Goal: Task Accomplishment & Management: Use online tool/utility

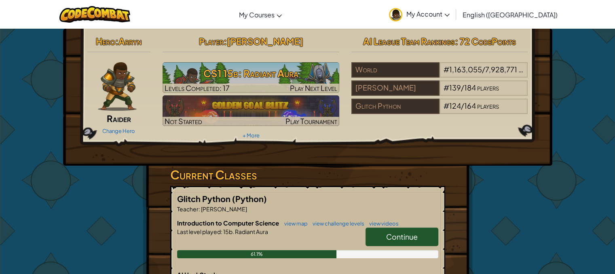
drag, startPoint x: 389, startPoint y: 239, endPoint x: 382, endPoint y: 233, distance: 9.2
click at [388, 238] on span "Continue" at bounding box center [402, 236] width 32 height 9
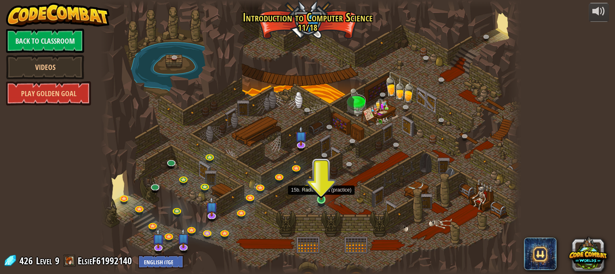
click at [323, 192] on img at bounding box center [321, 188] width 10 height 23
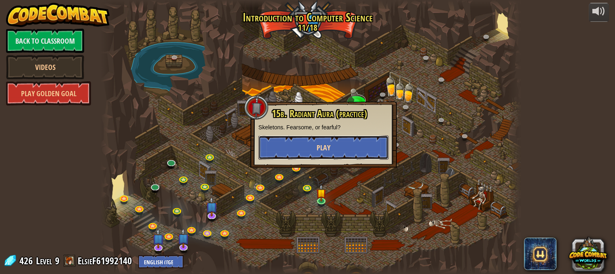
click at [288, 147] on button "Play" at bounding box center [323, 147] width 130 height 24
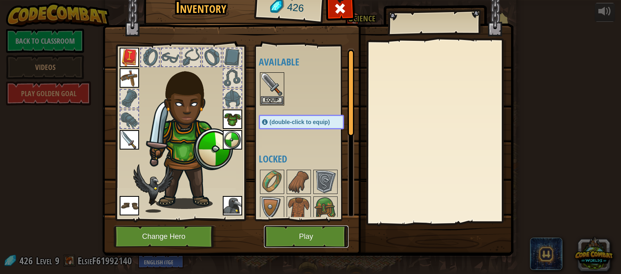
click at [308, 238] on button "Play" at bounding box center [306, 236] width 84 height 22
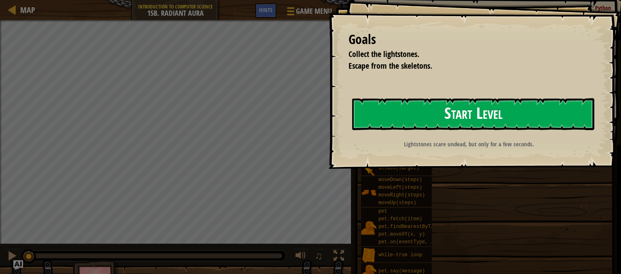
click at [414, 124] on button "Start Level" at bounding box center [473, 114] width 242 height 32
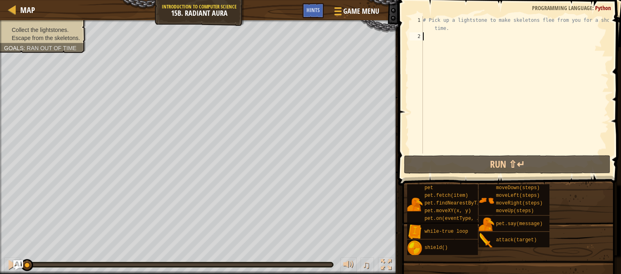
type textarea "m"
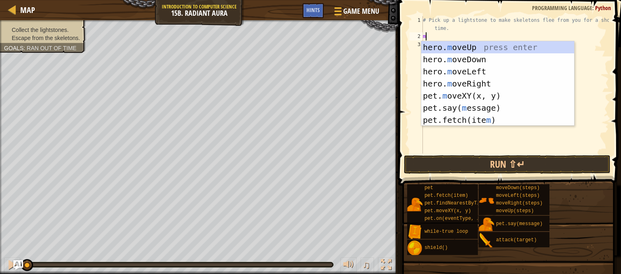
scroll to position [4, 0]
click at [462, 41] on div "hero. m oveUp press enter hero. m oveDown press enter hero. m oveLeft press ent…" at bounding box center [497, 95] width 153 height 109
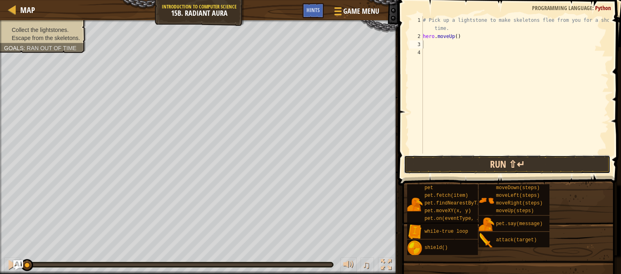
click at [453, 164] on button "Run ⇧↵" at bounding box center [507, 164] width 206 height 19
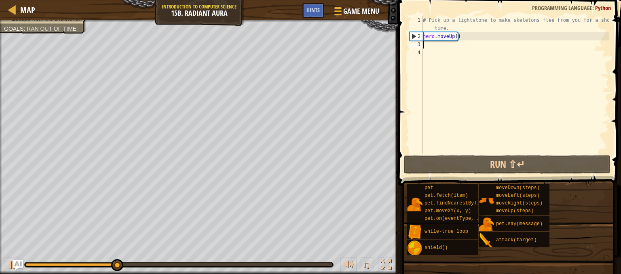
type textarea "m"
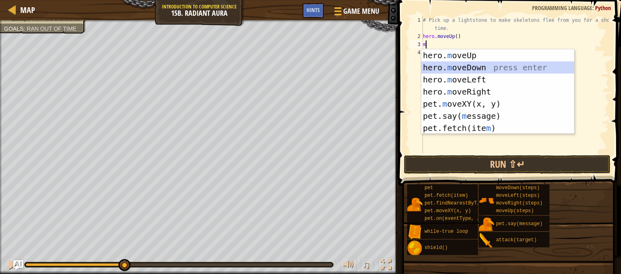
click at [455, 62] on div "hero. m oveUp press enter hero. m oveDown press enter hero. m oveLeft press ent…" at bounding box center [497, 103] width 153 height 109
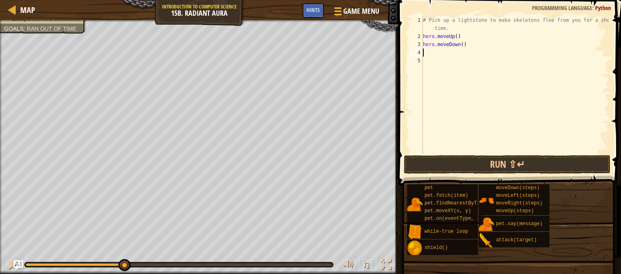
type textarea "m"
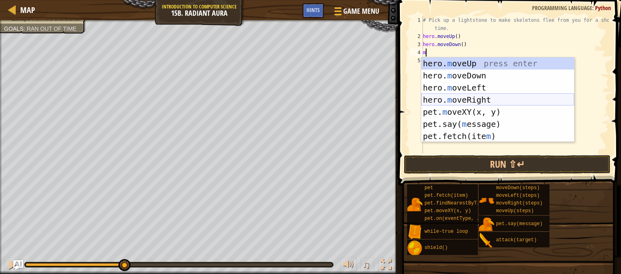
click at [466, 95] on div "hero. m oveUp press enter hero. m oveDown press enter hero. m oveLeft press ent…" at bounding box center [497, 111] width 153 height 109
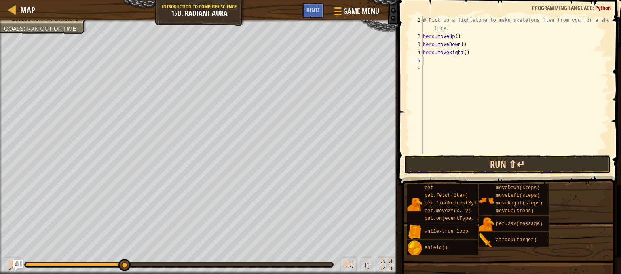
click at [461, 171] on button "Run ⇧↵" at bounding box center [507, 164] width 206 height 19
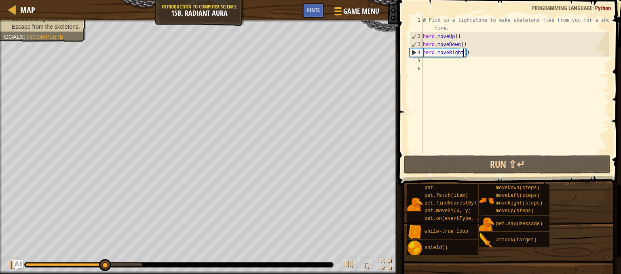
click at [462, 53] on div "# Pick up a lightstone to make skeletons flee from you for a short time. hero .…" at bounding box center [514, 97] width 187 height 162
type textarea "hero.moveRight(2)"
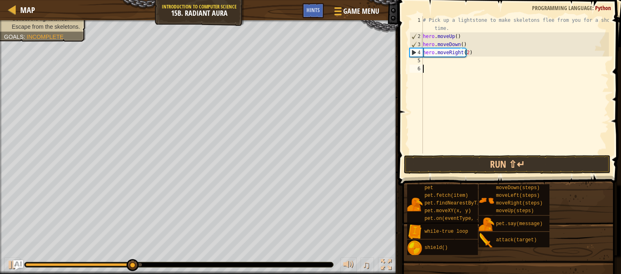
click at [468, 95] on div "# Pick up a lightstone to make skeletons flee from you for a short time. hero .…" at bounding box center [514, 97] width 187 height 162
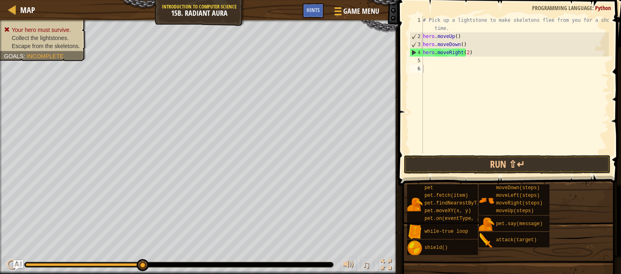
drag, startPoint x: 447, startPoint y: 154, endPoint x: 444, endPoint y: 161, distance: 8.2
click at [447, 154] on span at bounding box center [510, 81] width 229 height 209
click at [444, 161] on button "Run ⇧↵" at bounding box center [507, 164] width 206 height 19
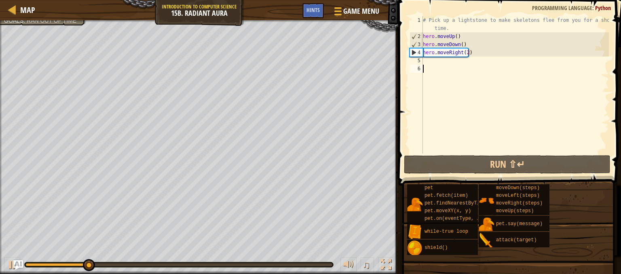
type textarea "m"
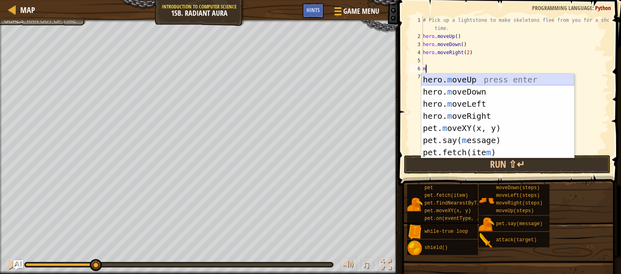
click at [456, 76] on div "hero. m oveUp press enter hero. m oveDown press enter hero. m oveLeft press ent…" at bounding box center [497, 128] width 153 height 109
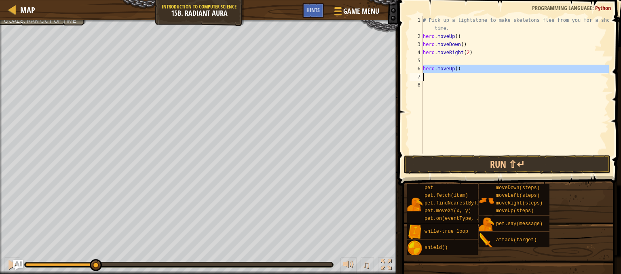
drag, startPoint x: 419, startPoint y: 67, endPoint x: 466, endPoint y: 87, distance: 51.8
click at [472, 80] on div "1 2 3 4 5 6 7 8 # Pick up a lightstone to make skeletons flee from you for a sh…" at bounding box center [508, 84] width 201 height 137
type textarea "hero.moveUp()"
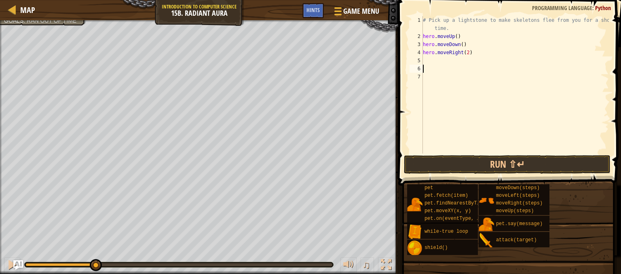
click at [424, 59] on div "# Pick up a lightstone to make skeletons flee from you for a short time. hero .…" at bounding box center [514, 97] width 187 height 162
type textarea "m"
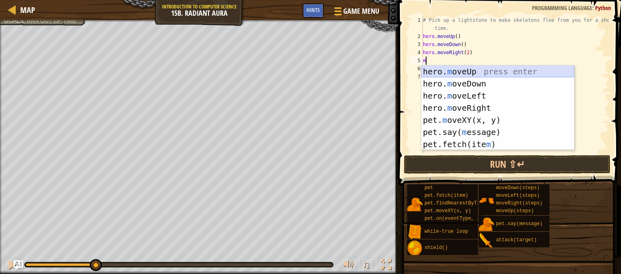
drag, startPoint x: 433, startPoint y: 68, endPoint x: 436, endPoint y: 78, distance: 10.0
click at [434, 68] on div "hero. m oveUp press enter hero. m oveDown press enter hero. m oveLeft press ent…" at bounding box center [497, 119] width 153 height 109
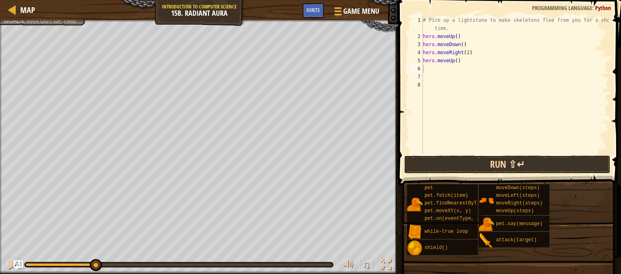
drag, startPoint x: 446, startPoint y: 166, endPoint x: 440, endPoint y: 162, distance: 7.6
click at [445, 165] on button "Run ⇧↵" at bounding box center [507, 164] width 206 height 19
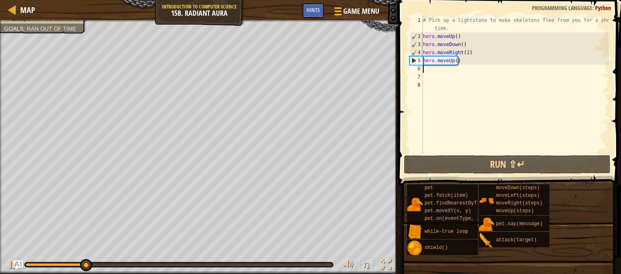
type textarea "m"
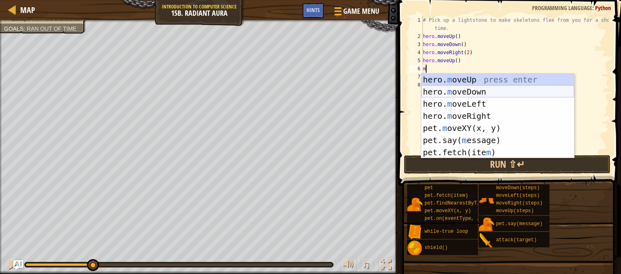
click at [463, 88] on div "hero. m oveUp press enter hero. m oveDown press enter hero. m oveLeft press ent…" at bounding box center [497, 128] width 153 height 109
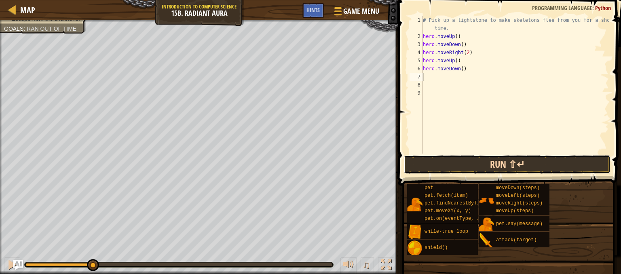
click at [427, 160] on button "Run ⇧↵" at bounding box center [507, 164] width 206 height 19
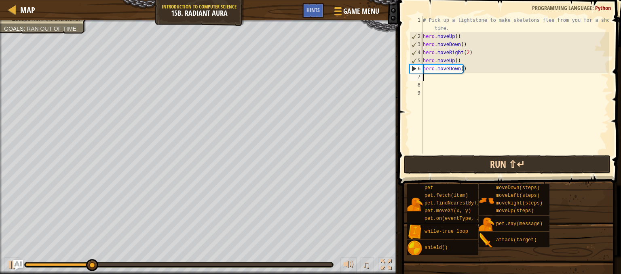
type textarea "m"
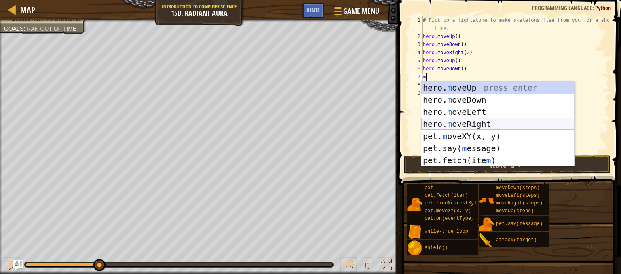
click at [463, 120] on div "hero. m oveUp press enter hero. m oveDown press enter hero. m oveLeft press ent…" at bounding box center [497, 136] width 153 height 109
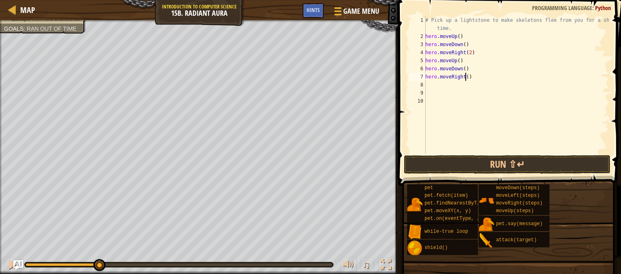
click at [465, 76] on div "# Pick up a lightstone to make skeletons flee from you for a short time. hero .…" at bounding box center [515, 97] width 185 height 162
click at [477, 159] on button "Run ⇧↵" at bounding box center [507, 164] width 206 height 19
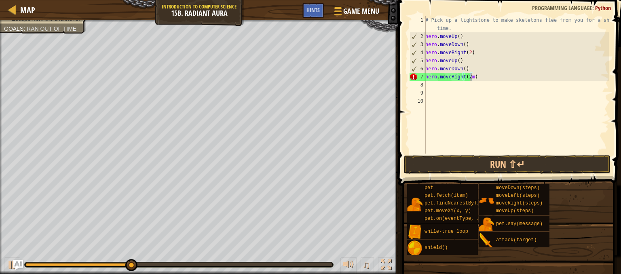
type textarea "hero.moveRight(2)"
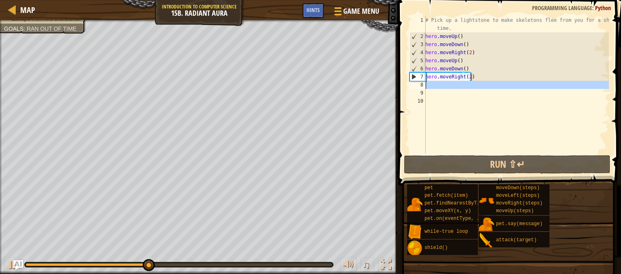
drag, startPoint x: 419, startPoint y: 83, endPoint x: 427, endPoint y: 86, distance: 8.3
click at [425, 85] on div "hero.moveRight(2) 1 2 3 4 5 6 7 8 9 10 # Pick up a lightstone to make skeletons…" at bounding box center [508, 84] width 201 height 137
type textarea "m"
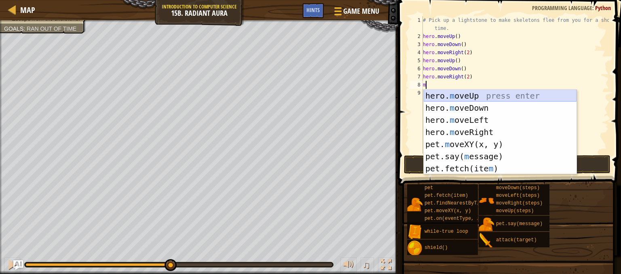
click at [462, 95] on div "hero. m oveUp press enter hero. m oveDown press enter hero. m oveLeft press ent…" at bounding box center [499, 144] width 153 height 109
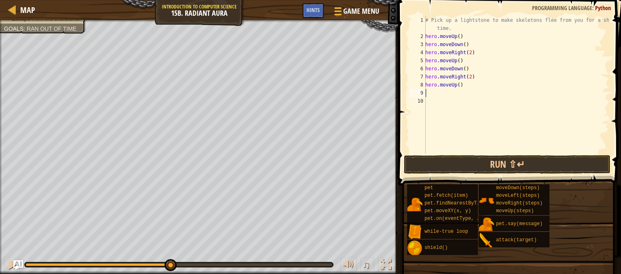
type textarea "m"
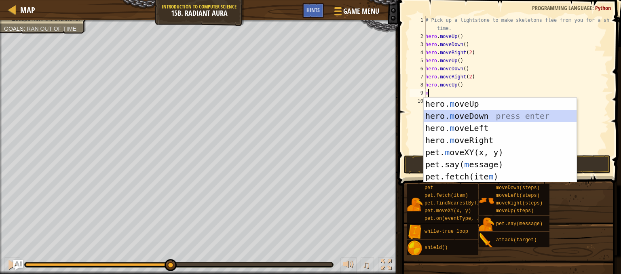
click at [460, 119] on div "hero. m oveUp press enter hero. m oveDown press enter hero. m oveLeft press ent…" at bounding box center [499, 152] width 153 height 109
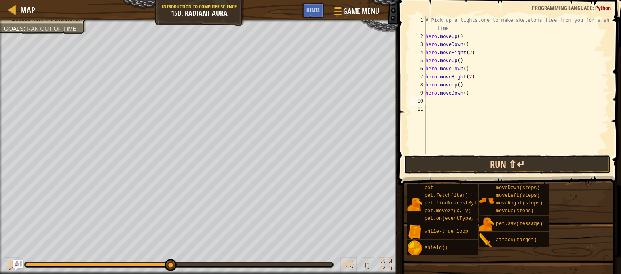
click at [463, 162] on button "Run ⇧↵" at bounding box center [507, 164] width 206 height 19
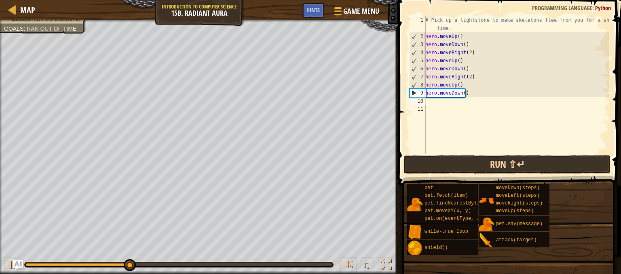
type textarea "m"
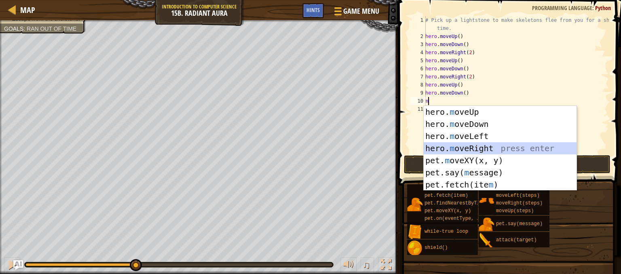
click at [461, 147] on div "hero. m oveUp press enter hero. m oveDown press enter hero. m oveLeft press ent…" at bounding box center [499, 160] width 153 height 109
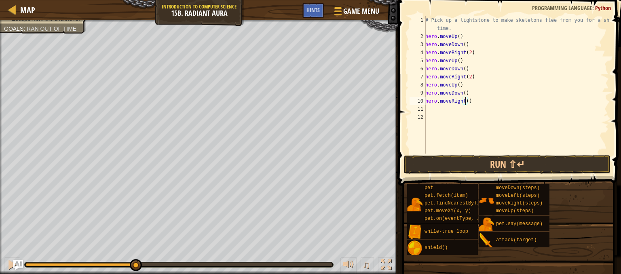
click at [465, 101] on div "# Pick up a lightstone to make skeletons flee from you for a short time. hero .…" at bounding box center [515, 97] width 185 height 162
type textarea "hero.moveRight(2)"
click at [481, 162] on button "Run ⇧↵" at bounding box center [507, 164] width 206 height 19
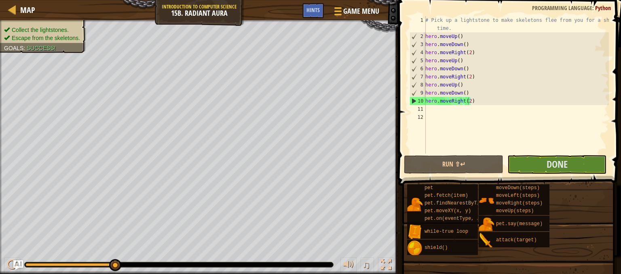
click at [551, 154] on span at bounding box center [510, 81] width 229 height 209
click at [574, 168] on button "Done" at bounding box center [556, 164] width 99 height 19
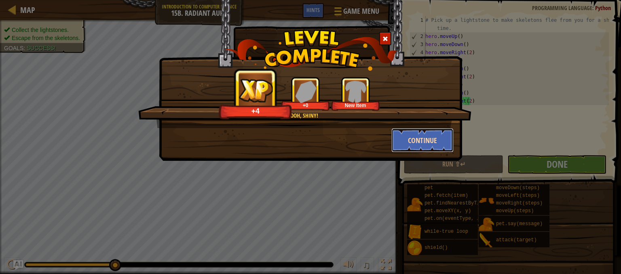
click at [425, 142] on button "Continue" at bounding box center [422, 140] width 63 height 24
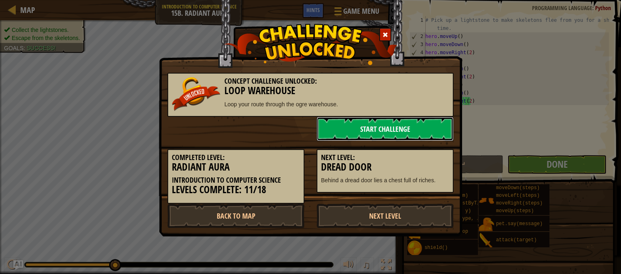
click at [371, 127] on link "Start Challenge" at bounding box center [384, 129] width 137 height 24
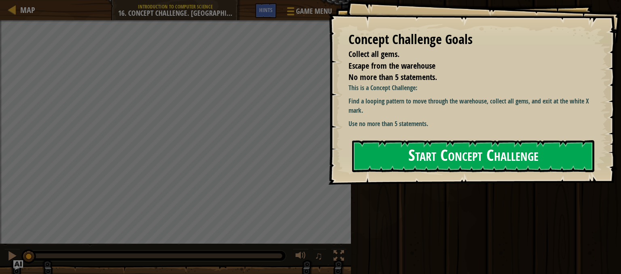
click at [398, 162] on button "Start Concept Challenge" at bounding box center [473, 156] width 242 height 32
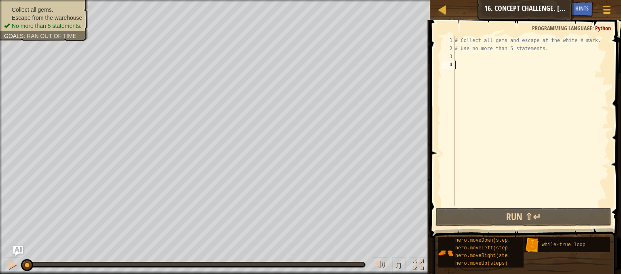
click at [454, 56] on div "3" at bounding box center [447, 57] width 13 height 8
type textarea "m"
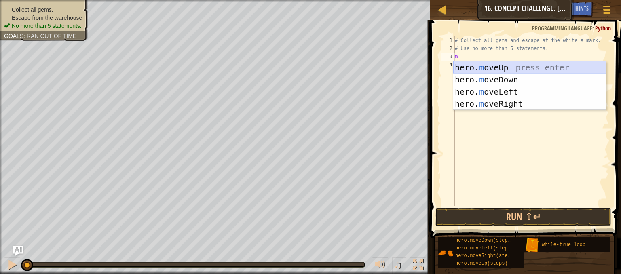
click at [479, 65] on div "hero. m oveUp press enter hero. m oveDown press enter hero. m oveLeft press ent…" at bounding box center [529, 97] width 153 height 73
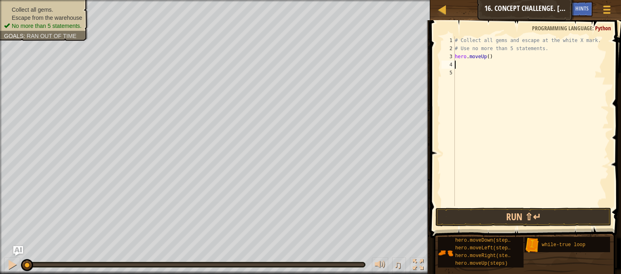
click at [485, 57] on div "# Collect all gems and escape at the white X mark. # Use no more than 5 stateme…" at bounding box center [531, 129] width 156 height 186
click at [522, 218] on button "Run ⇧↵" at bounding box center [523, 217] width 176 height 19
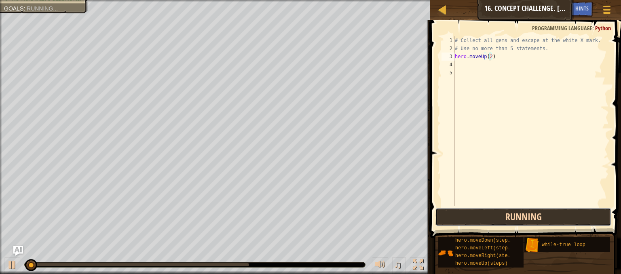
click at [512, 214] on button "Running" at bounding box center [523, 217] width 176 height 19
click at [505, 217] on button "Running" at bounding box center [523, 217] width 176 height 19
click at [507, 213] on button "Running" at bounding box center [523, 217] width 176 height 19
click at [507, 212] on button "Running" at bounding box center [523, 217] width 176 height 19
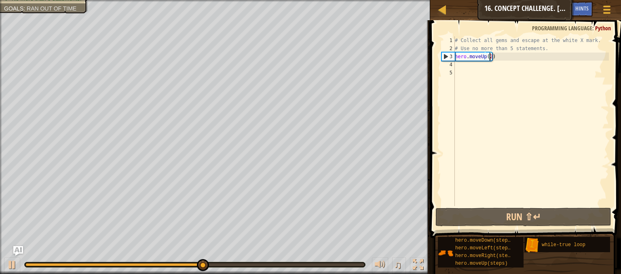
scroll to position [4, 3]
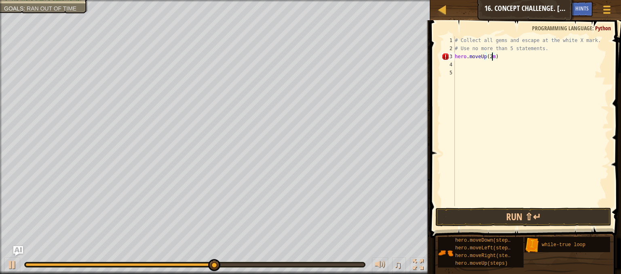
type textarea "hero.moveUp(2)"
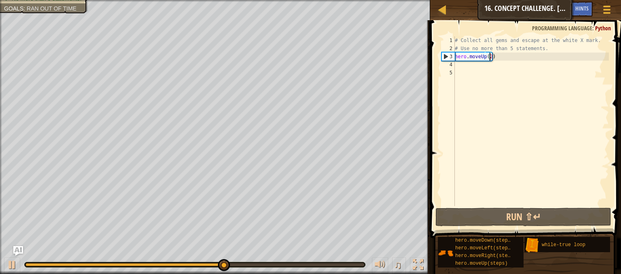
click at [453, 65] on div "4" at bounding box center [447, 65] width 13 height 8
type textarea "m"
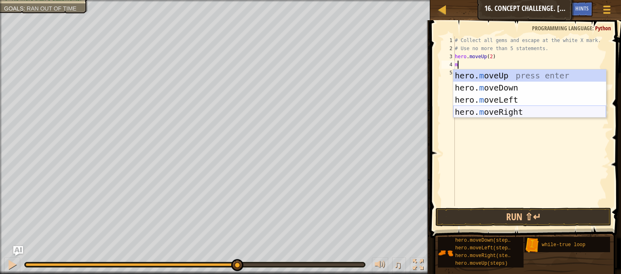
click at [484, 110] on div "hero. m oveUp press enter hero. m oveDown press enter hero. m oveLeft press ent…" at bounding box center [529, 105] width 153 height 73
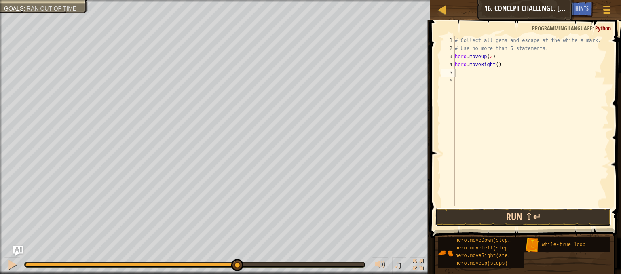
click at [480, 217] on button "Run ⇧↵" at bounding box center [523, 217] width 176 height 19
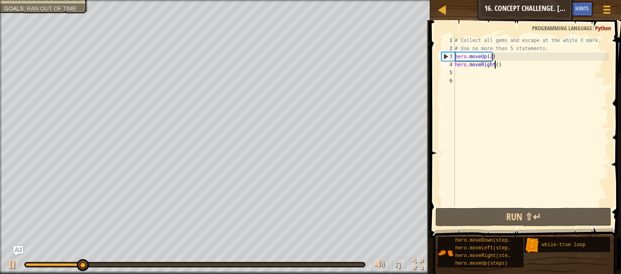
click at [495, 65] on div "# Collect all gems and escape at the white X mark. # Use no more than 5 stateme…" at bounding box center [531, 129] width 156 height 186
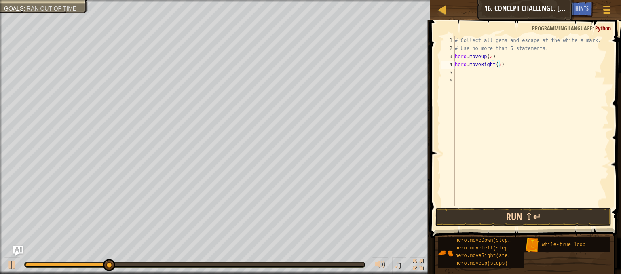
type textarea "hero.moveRight(3)"
click at [459, 212] on button "Run ⇧↵" at bounding box center [523, 217] width 176 height 19
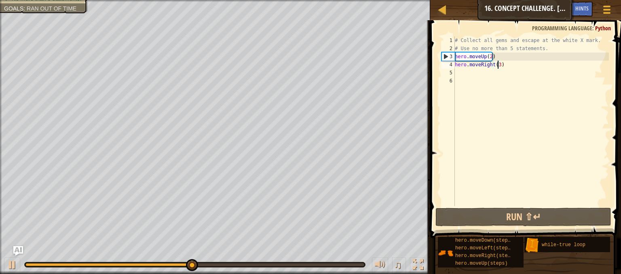
click at [456, 73] on div "# Collect all gems and escape at the white X mark. # Use no more than 5 stateme…" at bounding box center [531, 129] width 156 height 186
type textarea "m"
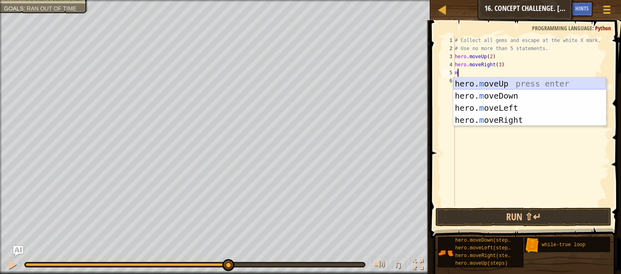
click at [497, 79] on div "hero. m oveUp press enter hero. m oveDown press enter hero. m oveLeft press ent…" at bounding box center [529, 114] width 153 height 73
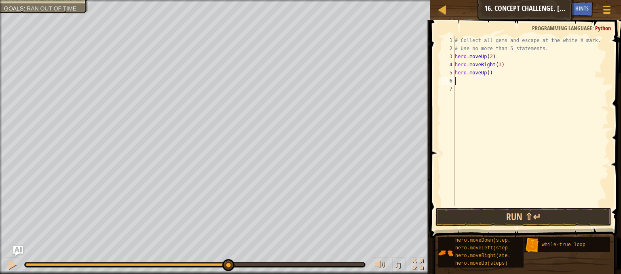
click at [486, 72] on div "# Collect all gems and escape at the white X mark. # Use no more than 5 stateme…" at bounding box center [531, 129] width 156 height 186
click at [467, 215] on button "Run ⇧↵" at bounding box center [523, 217] width 176 height 19
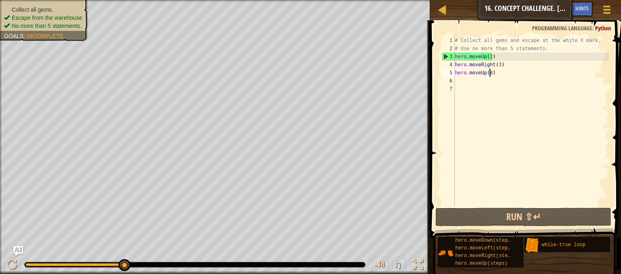
type textarea "hero.moveUp()"
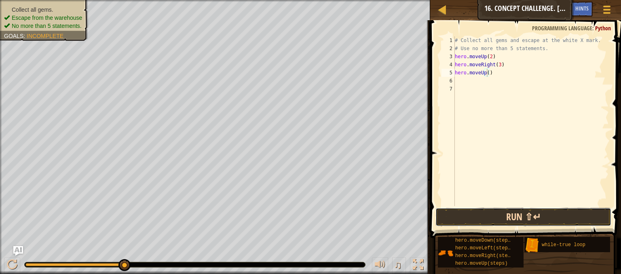
click at [486, 217] on button "Run ⇧↵" at bounding box center [523, 217] width 176 height 19
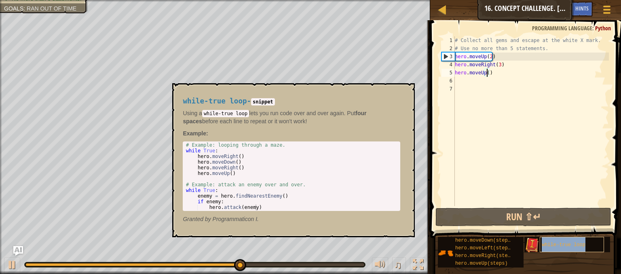
click at [547, 244] on span "while-true loop" at bounding box center [563, 245] width 44 height 6
click at [531, 244] on img at bounding box center [531, 245] width 15 height 15
drag, startPoint x: 236, startPoint y: 154, endPoint x: 339, endPoint y: 154, distance: 103.4
click at [339, 154] on div "# Example: looping through a maze. while True : hero . moveRight ( ) hero . mov…" at bounding box center [291, 181] width 214 height 79
type textarea "while True: hero.moveRight()"
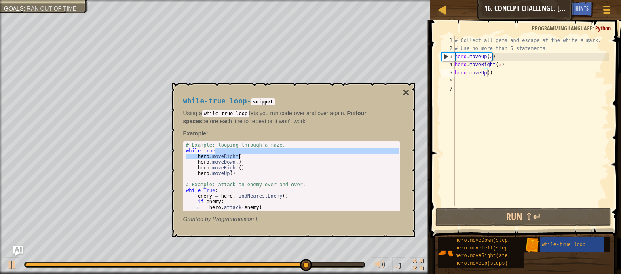
click at [330, 112] on p "Using a while-true loop lets you run code over and over again. Put four spaces …" at bounding box center [291, 117] width 217 height 16
type textarea "# Use no more than 5 statements."
click at [514, 51] on div "# Collect all gems and escape at the white X mark. # Use no more than 5 stateme…" at bounding box center [531, 129] width 156 height 186
click at [454, 80] on div "6" at bounding box center [447, 81] width 13 height 8
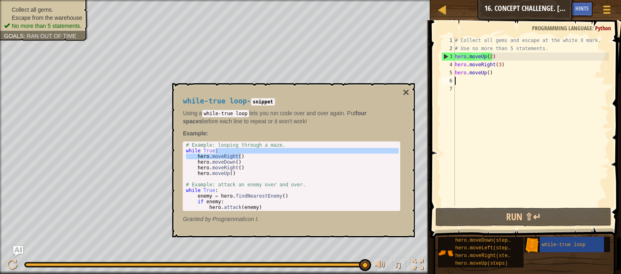
click at [215, 115] on code "while-true loop" at bounding box center [225, 113] width 47 height 7
type textarea "# Example: looping through a maze."
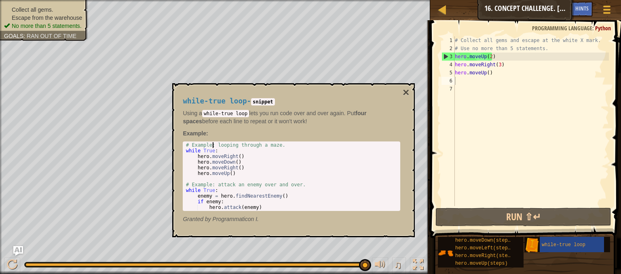
click at [212, 145] on div "# Example: looping through a maze. while True : hero . moveRight ( ) hero . mov…" at bounding box center [291, 181] width 214 height 79
click at [402, 89] on button "×" at bounding box center [405, 92] width 6 height 11
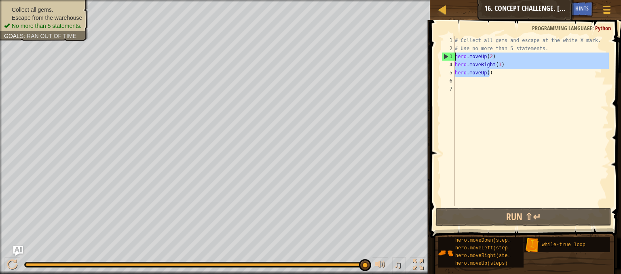
click at [399, 58] on div "Map Introduction to Computer Science 16. Concept Challenge. Loop Warehouse Game…" at bounding box center [310, 137] width 621 height 274
click at [498, 62] on div "# Collect all gems and escape at the white X mark. # Use no more than 5 stateme…" at bounding box center [531, 121] width 156 height 170
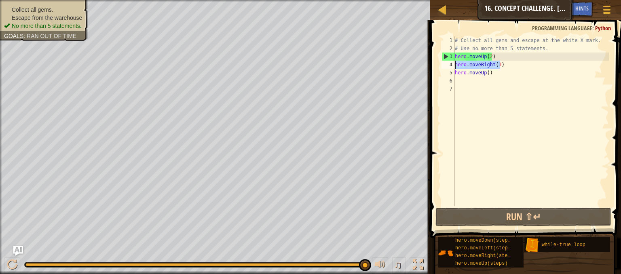
drag, startPoint x: 500, startPoint y: 66, endPoint x: 445, endPoint y: 68, distance: 54.6
click at [445, 68] on div "hero.moveRight(3) 1 2 3 4 5 6 7 # Collect all gems and escape at the white X ma…" at bounding box center [524, 121] width 169 height 170
click at [445, 69] on div "5" at bounding box center [447, 73] width 13 height 8
type textarea "hero.moveRight(3)"
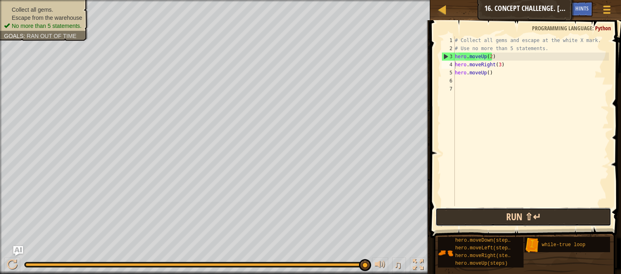
click at [480, 211] on button "Run ⇧↵" at bounding box center [523, 217] width 176 height 19
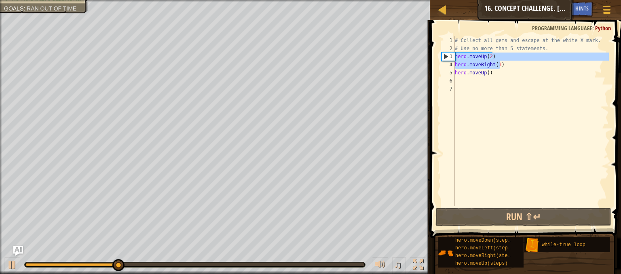
click at [420, 63] on div "Map Introduction to Computer Science 16. Concept Challenge. Loop Warehouse Game…" at bounding box center [310, 137] width 621 height 274
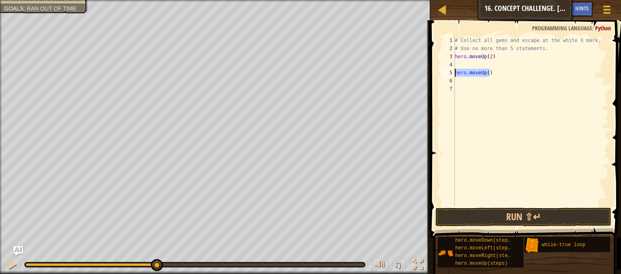
click at [384, 75] on div "Map Introduction to Computer Science 16. Concept Challenge. Loop Warehouse Game…" at bounding box center [310, 137] width 621 height 274
type textarea "hero.moveUp()"
click at [458, 63] on div "# Collect all gems and escape at the white X mark. # Use no more than 5 stateme…" at bounding box center [531, 129] width 156 height 186
type textarea "w"
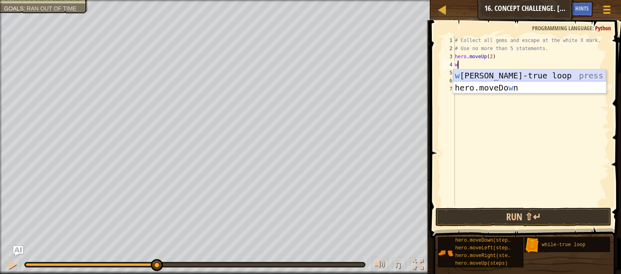
click at [479, 73] on div "w hile-true loop press enter hero.moveDo w n press enter" at bounding box center [529, 93] width 153 height 48
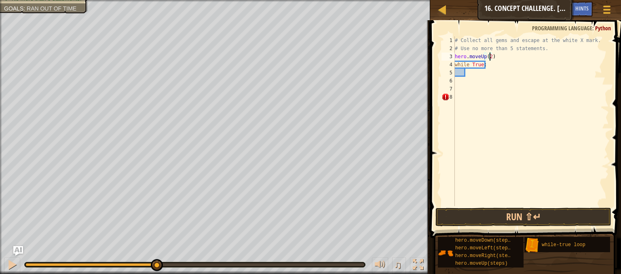
click at [490, 57] on div "# Collect all gems and escape at the white X mark. # Use no more than 5 stateme…" at bounding box center [531, 129] width 156 height 186
click at [465, 55] on div "# Collect all gems and escape at the white X mark. # Use no more than 5 stateme…" at bounding box center [531, 129] width 156 height 186
type textarea "h"
click at [467, 75] on div "# Collect all gems and escape at the white X mark. # Use no more than 5 stateme…" at bounding box center [531, 129] width 156 height 186
type textarea "u"
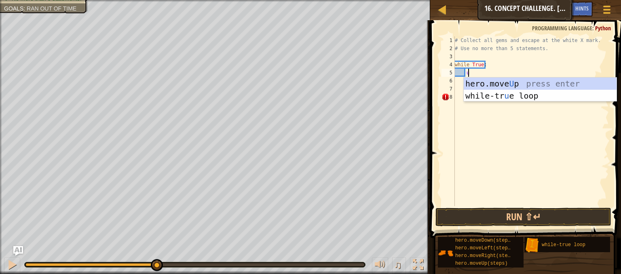
scroll to position [4, 0]
click at [521, 81] on div "hero.move U p press enter while-tr u e loop press enter" at bounding box center [539, 102] width 153 height 48
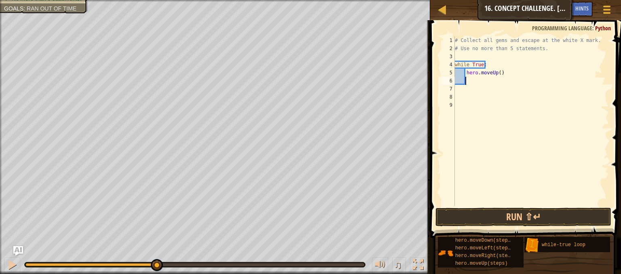
scroll to position [4, 0]
click at [496, 73] on div "# Collect all gems and escape at the white X mark. # Use no more than 5 stateme…" at bounding box center [531, 129] width 156 height 186
type textarea "hero.moveUp(2)"
click at [467, 81] on div "# Collect all gems and escape at the white X mark. # Use no more than 5 stateme…" at bounding box center [531, 129] width 156 height 186
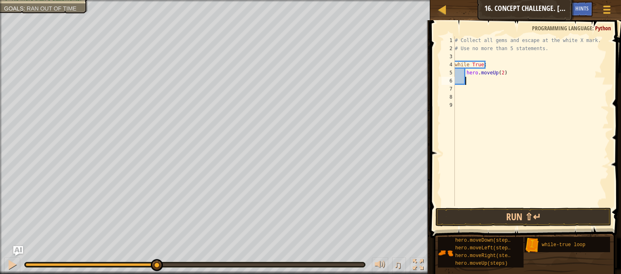
scroll to position [4, 0]
type textarea "r"
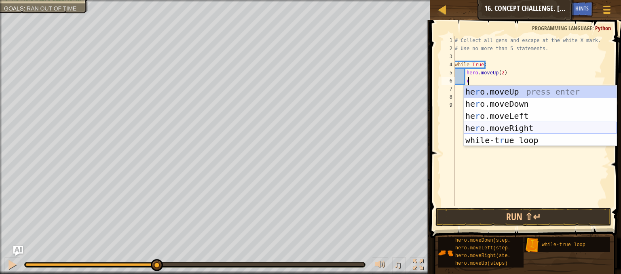
click at [505, 126] on div "he r o.moveUp press enter he r o.moveDown press enter he r o.moveLeft press ent…" at bounding box center [539, 128] width 153 height 85
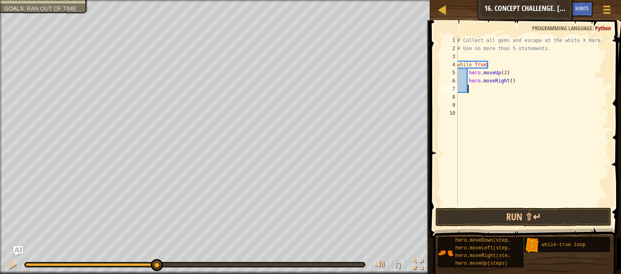
scroll to position [4, 0]
click at [502, 72] on div "# Collect all gems and escape at the white X mark. # Use no more than 5 stateme…" at bounding box center [531, 129] width 153 height 186
type textarea "hero.moveUp(2)"
click at [505, 97] on div "# Collect all gems and escape at the white X mark. # Use no more than 5 stateme…" at bounding box center [531, 129] width 153 height 186
click at [507, 81] on div "# Collect all gems and escape at the white X mark. # Use no more than 5 stateme…" at bounding box center [531, 129] width 153 height 186
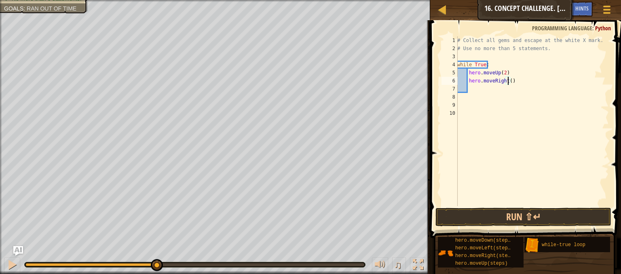
type textarea "hero.moveRight(2)"
click at [476, 91] on div "# Collect all gems and escape at the white X mark. # Use no more than 5 stateme…" at bounding box center [531, 129] width 153 height 186
type textarea "d"
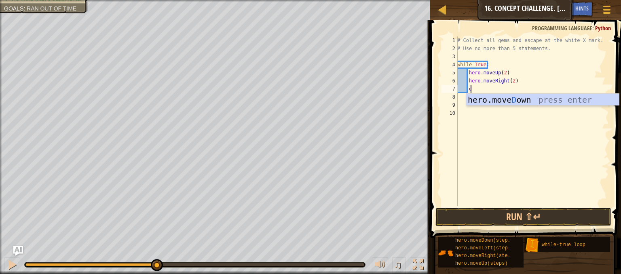
scroll to position [4, 0]
click at [487, 99] on div "hero.move D own press enter" at bounding box center [542, 112] width 153 height 36
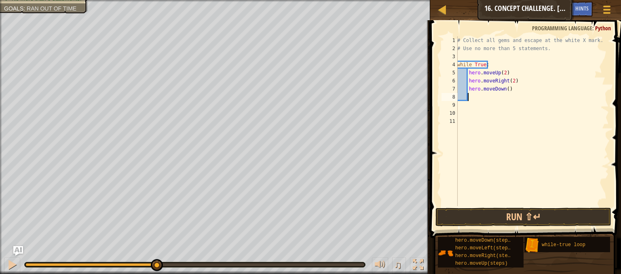
scroll to position [4, 0]
type textarea "l"
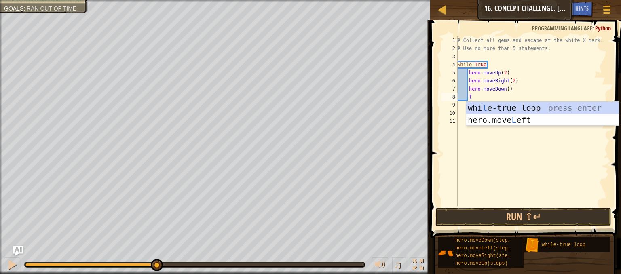
scroll to position [4, 0]
click at [492, 118] on div "whi l e-true loop press enter hero.move L eft press enter" at bounding box center [542, 126] width 153 height 48
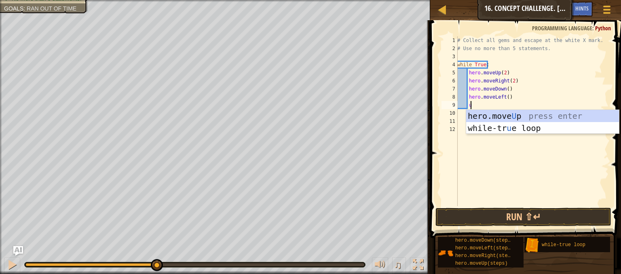
type textarea "up"
click at [494, 113] on div "hero.move Up press enter while-tr u e loo p press enter" at bounding box center [542, 134] width 153 height 48
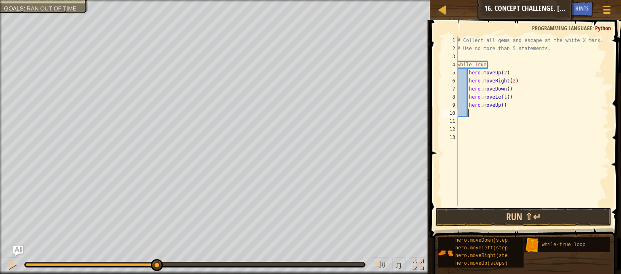
scroll to position [4, 0]
click at [459, 217] on button "Run ⇧↵" at bounding box center [523, 217] width 176 height 19
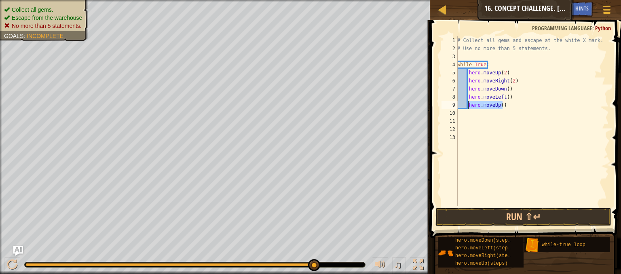
drag, startPoint x: 511, startPoint y: 107, endPoint x: 468, endPoint y: 107, distance: 42.4
click at [468, 107] on div "# Collect all gems and escape at the white X mark. # Use no more than 5 stateme…" at bounding box center [531, 129] width 153 height 186
type textarea "hero.moveUp()"
click at [484, 214] on button "Run ⇧↵" at bounding box center [523, 217] width 176 height 19
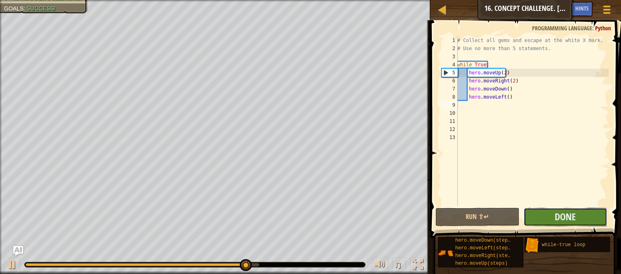
click at [552, 215] on button "Done" at bounding box center [565, 217] width 84 height 19
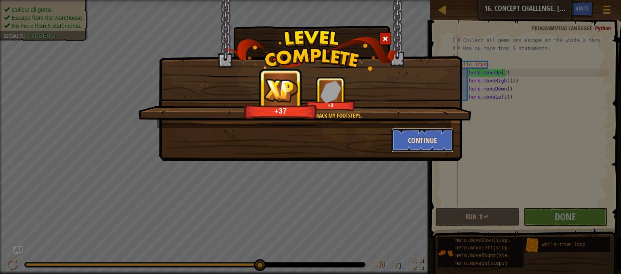
click at [421, 140] on button "Continue" at bounding box center [422, 140] width 63 height 24
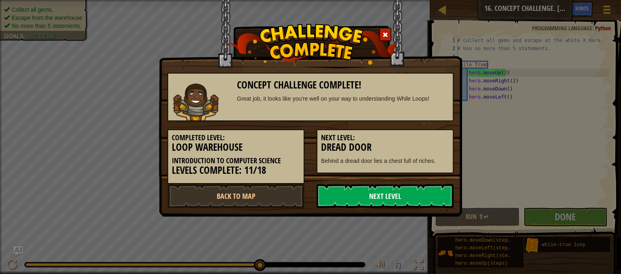
click at [360, 189] on link "Next Level" at bounding box center [384, 196] width 137 height 24
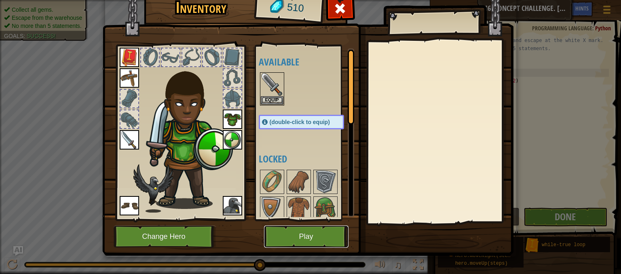
click at [293, 230] on button "Play" at bounding box center [306, 236] width 84 height 22
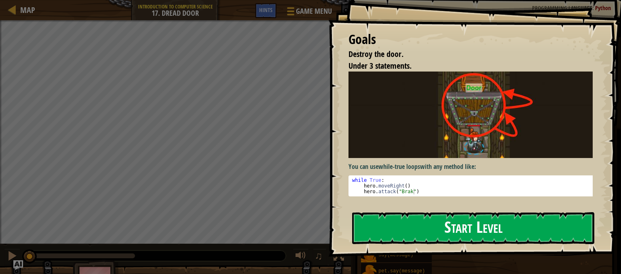
click at [451, 218] on button "Start Level" at bounding box center [473, 228] width 242 height 32
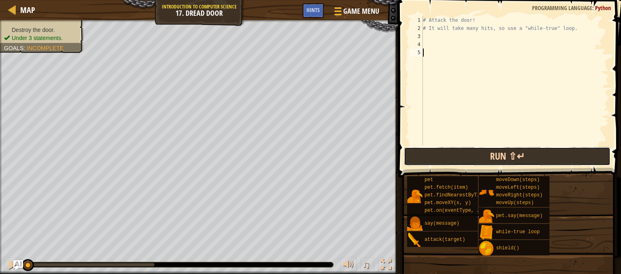
click at [464, 159] on button "Run ⇧↵" at bounding box center [507, 156] width 206 height 19
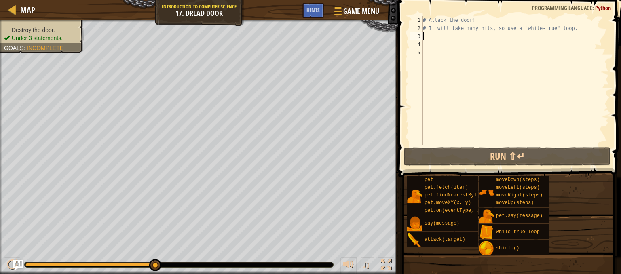
click at [423, 36] on div "# Attack the door! # It will take many hits, so use a "while-true" loop." at bounding box center [514, 88] width 187 height 145
type textarea "w"
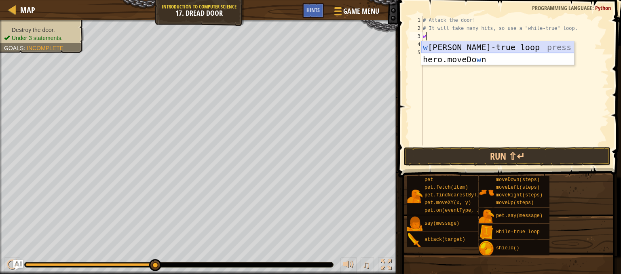
click at [477, 43] on div "w hile-true loop press enter hero.moveDo w n press enter" at bounding box center [497, 65] width 153 height 48
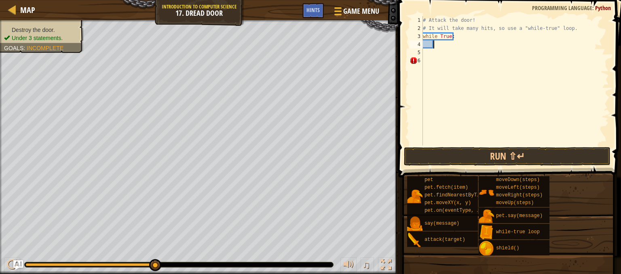
scroll to position [4, 0]
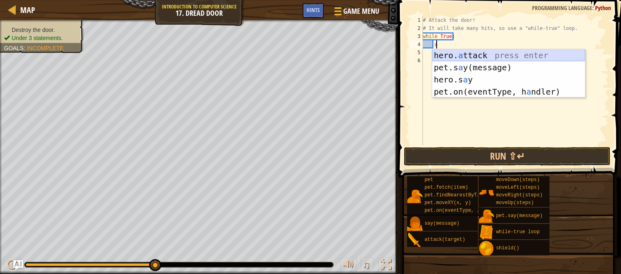
click at [466, 51] on div "hero. a ttack press enter pet.s a y(message) press enter hero.s a y press enter…" at bounding box center [508, 85] width 153 height 73
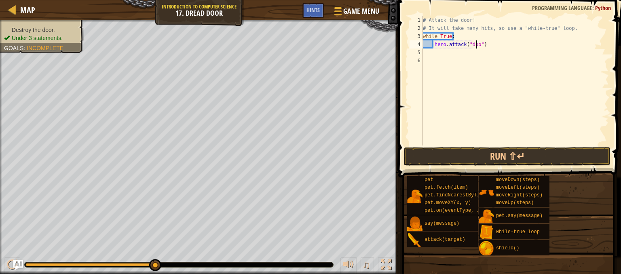
type textarea "hero.attack("door")"
click at [471, 84] on div "# Attack the door! # It will take many hits, so use a "while-true" loop. while …" at bounding box center [514, 88] width 187 height 145
click at [454, 155] on button "Run ⇧↵" at bounding box center [507, 156] width 206 height 19
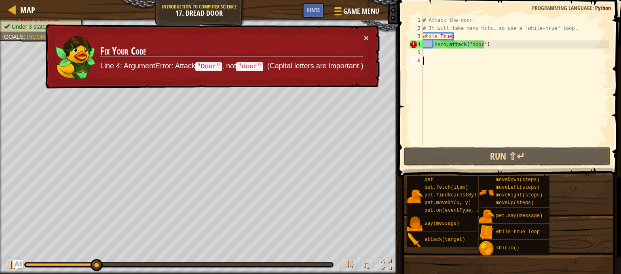
click at [455, 87] on div "# Attack the door! # It will take many hits, so use a "while-true" loop. while …" at bounding box center [514, 88] width 187 height 145
click at [367, 37] on button "×" at bounding box center [366, 38] width 5 height 8
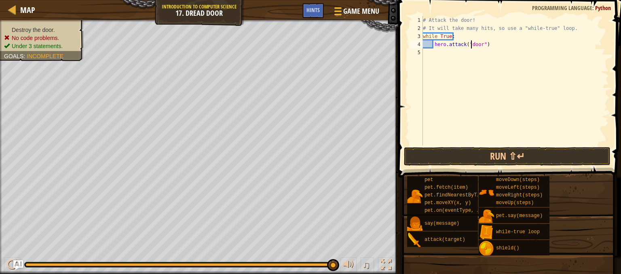
click at [472, 44] on div "# Attack the door! # It will take many hits, so use a "while-true" loop. while …" at bounding box center [514, 88] width 187 height 145
type textarea "hero.attack("Door")"
click at [473, 59] on div "# Attack the door! # It will take many hits, so use a "while-true" loop. while …" at bounding box center [514, 88] width 187 height 145
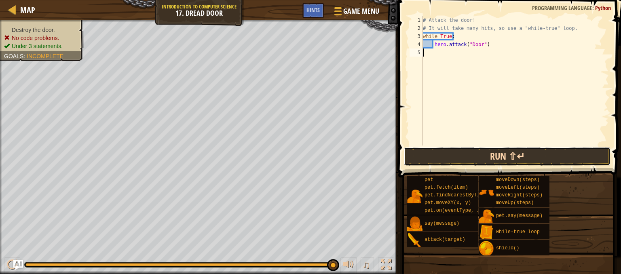
click at [450, 150] on button "Run ⇧↵" at bounding box center [507, 156] width 206 height 19
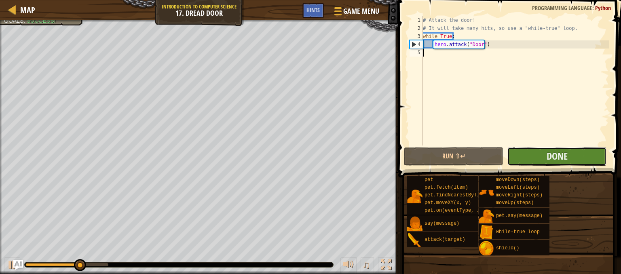
click at [527, 162] on button "Done" at bounding box center [556, 156] width 99 height 19
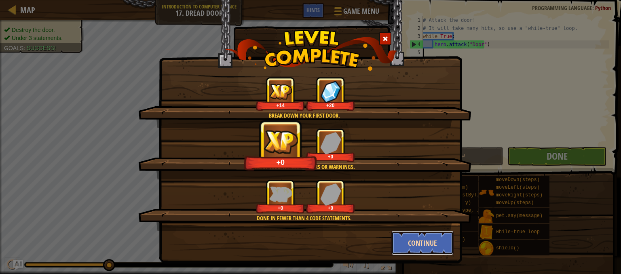
click at [419, 235] on button "Continue" at bounding box center [422, 243] width 63 height 24
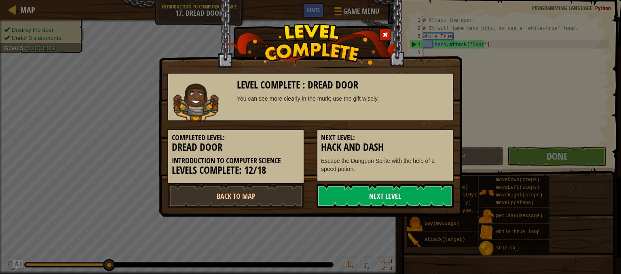
click at [388, 198] on link "Next Level" at bounding box center [384, 196] width 137 height 24
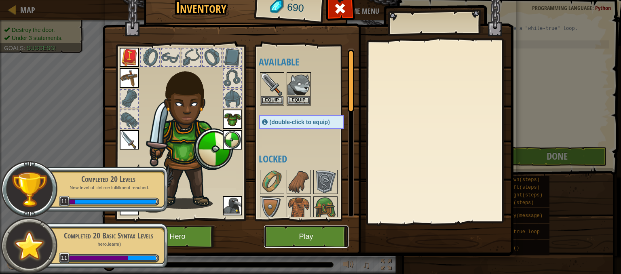
click at [322, 230] on button "Play" at bounding box center [306, 236] width 84 height 22
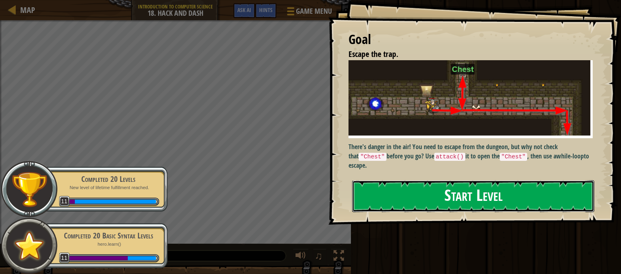
click at [413, 180] on button "Start Level" at bounding box center [473, 196] width 242 height 32
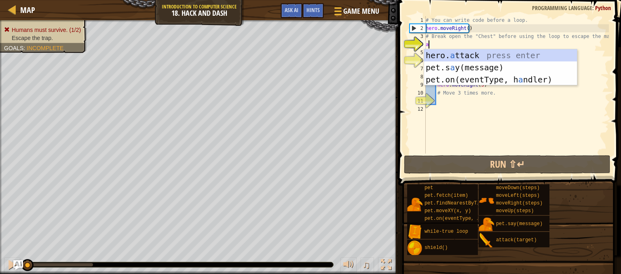
scroll to position [4, 0]
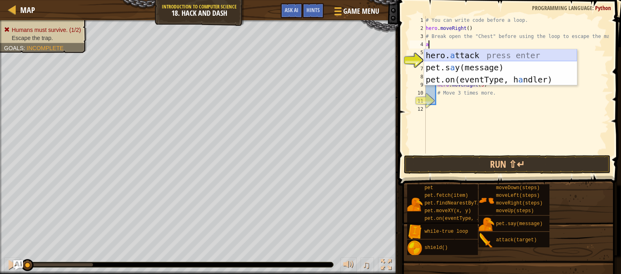
click at [477, 53] on div "hero. a ttack press enter pet.s a y(message) press enter pet.on(eventType, h a …" at bounding box center [500, 79] width 153 height 61
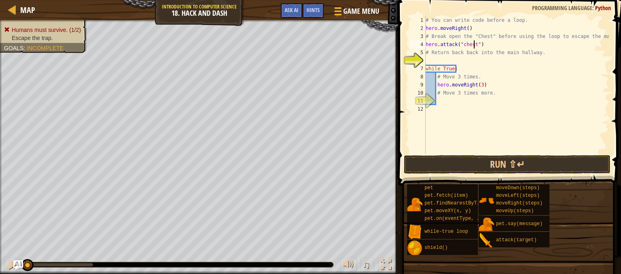
scroll to position [4, 4]
click at [496, 80] on div "# You can write code before a loop. hero . moveRight ( ) # Break open the "Ches…" at bounding box center [516, 93] width 185 height 154
click at [457, 156] on button "Run ⇧↵" at bounding box center [507, 164] width 206 height 19
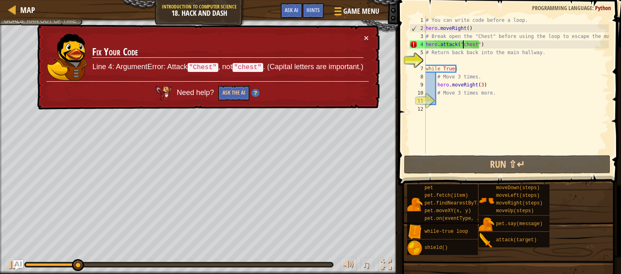
click at [462, 42] on div "# You can write code before a loop. hero . moveRight ( ) # Break open the "Ches…" at bounding box center [516, 93] width 185 height 154
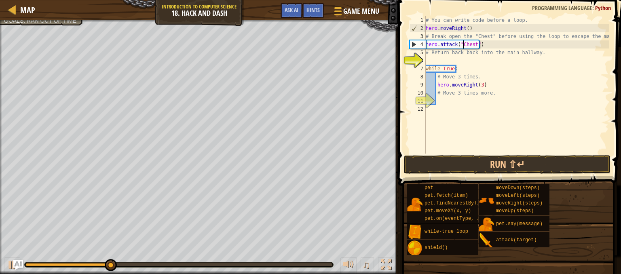
click at [496, 88] on div "# You can write code before a loop. hero . moveRight ( ) # Break open the "Ches…" at bounding box center [516, 93] width 185 height 154
click at [496, 160] on button "Run ⇧↵" at bounding box center [507, 164] width 206 height 19
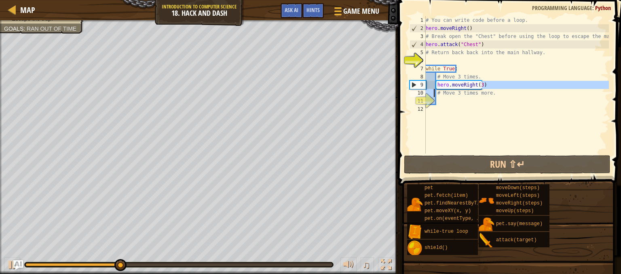
drag, startPoint x: 489, startPoint y: 86, endPoint x: 429, endPoint y: 93, distance: 59.8
click at [429, 93] on div "hero.moveRight(3) 1 2 3 4 5 6 7 8 9 10 11 12 # You can write code before a loop…" at bounding box center [508, 84] width 201 height 137
type textarea "hero.moveRight(3) # Move 3 times more."
click at [528, 126] on div "# You can write code before a loop. hero . moveRight ( ) # Break open the "Ches…" at bounding box center [516, 93] width 185 height 154
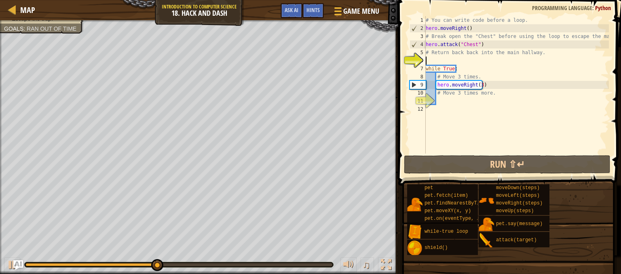
click at [432, 58] on div "# You can write code before a loop. hero . moveRight ( ) # Break open the "Ches…" at bounding box center [516, 93] width 185 height 154
type textarea "m"
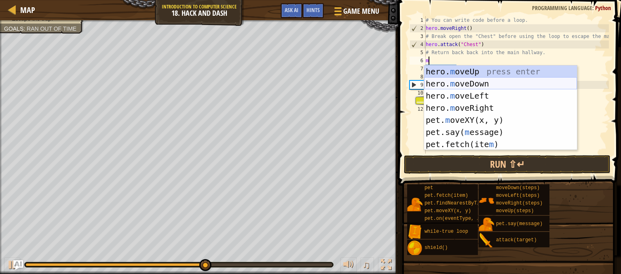
click at [485, 82] on div "hero. m oveUp press enter hero. m oveDown press enter hero. m oveLeft press ent…" at bounding box center [500, 119] width 153 height 109
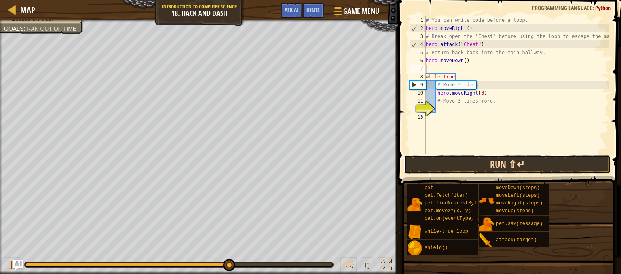
click at [449, 163] on button "Run ⇧↵" at bounding box center [507, 164] width 206 height 19
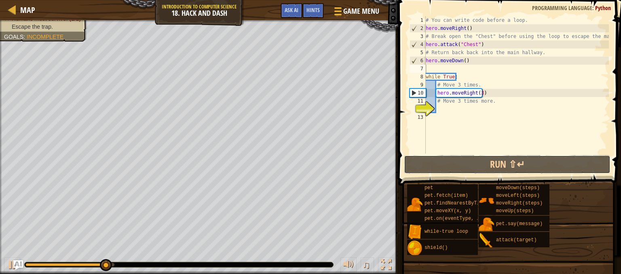
drag, startPoint x: 449, startPoint y: 163, endPoint x: 432, endPoint y: 70, distance: 94.1
click at [432, 70] on div "1 2 3 4 5 6 7 8 9 10 11 12 13 # You can write code before a loop. hero . moveRi…" at bounding box center [508, 108] width 225 height 209
type textarea "m"
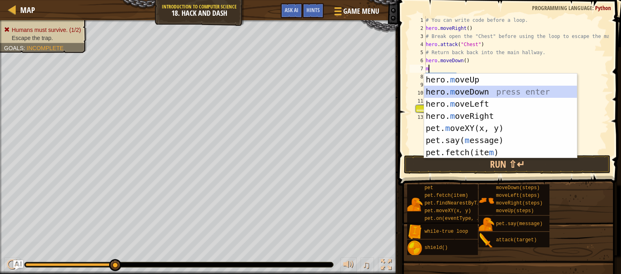
click at [475, 86] on div "hero. m oveUp press enter hero. m oveDown press enter hero. m oveLeft press ent…" at bounding box center [500, 128] width 153 height 109
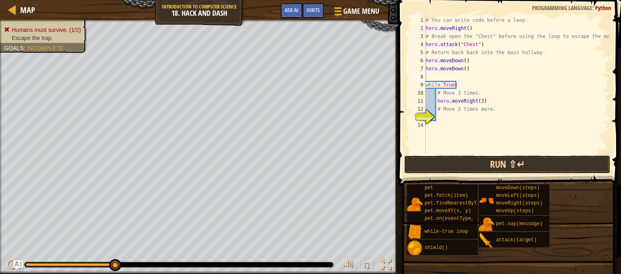
click at [460, 166] on button "Run ⇧↵" at bounding box center [507, 164] width 206 height 19
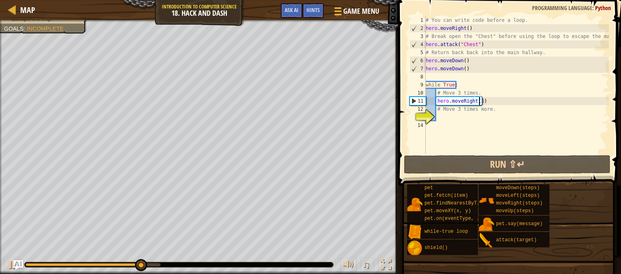
click at [478, 101] on div "# You can write code before a loop. hero . moveRight ( ) # Break open the "Ches…" at bounding box center [516, 93] width 185 height 154
type textarea "hero.moveRight()"
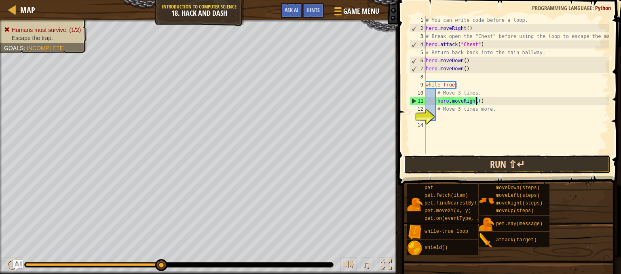
click at [495, 167] on button "Run ⇧↵" at bounding box center [507, 164] width 206 height 19
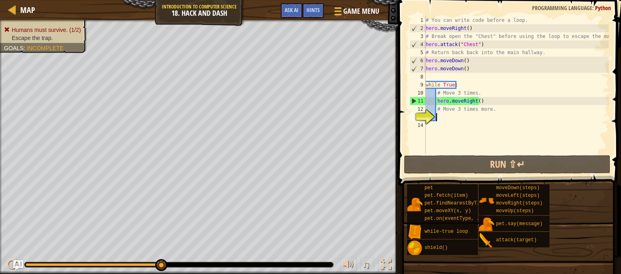
click at [441, 118] on div "# You can write code before a loop. hero . moveRight ( ) # Break open the "Ches…" at bounding box center [516, 93] width 185 height 154
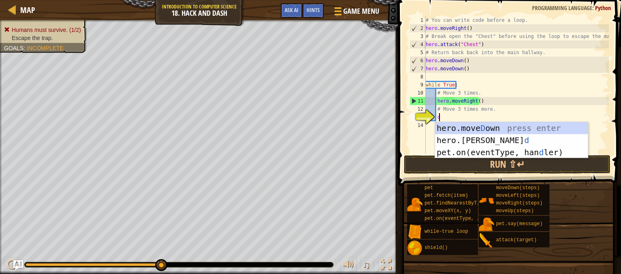
scroll to position [4, 0]
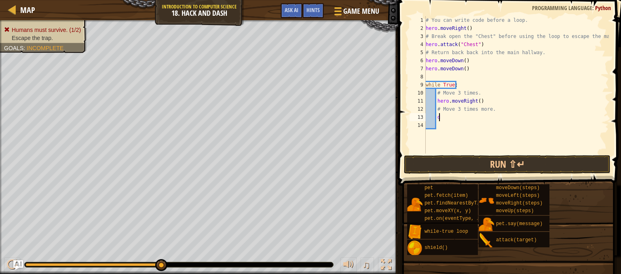
type textarea "do"
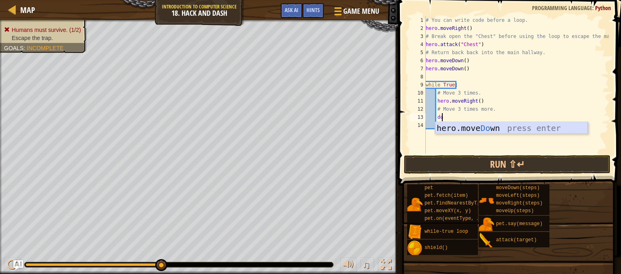
click at [472, 128] on div "hero.move Do wn press enter" at bounding box center [511, 140] width 153 height 36
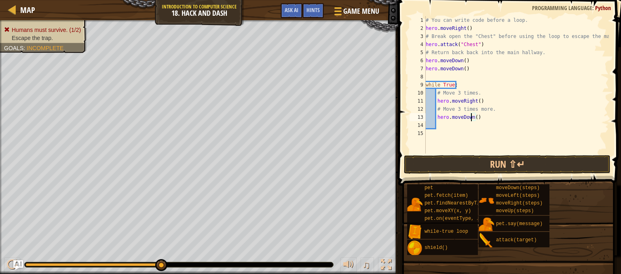
click at [472, 118] on div "# You can write code before a loop. hero . moveRight ( ) # Break open the "Ches…" at bounding box center [516, 93] width 185 height 154
click at [474, 118] on div "# You can write code before a loop. hero . moveRight ( ) # Break open the "Ches…" at bounding box center [516, 93] width 185 height 154
click at [472, 165] on button "Run ⇧↵" at bounding box center [507, 164] width 206 height 19
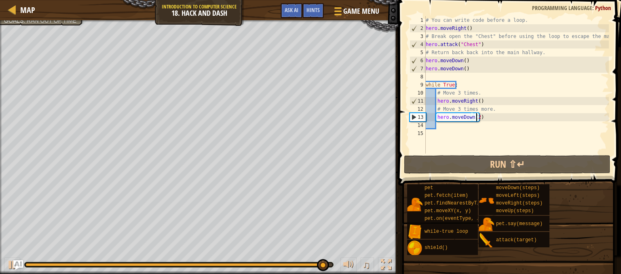
type textarea "hero.moveDown()"
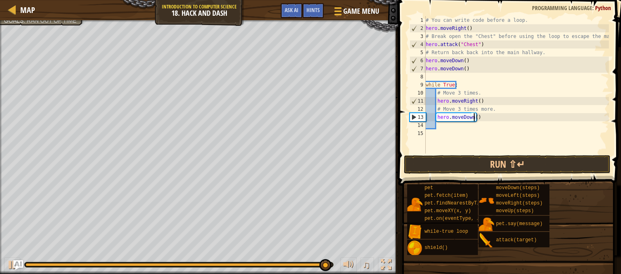
scroll to position [4, 3]
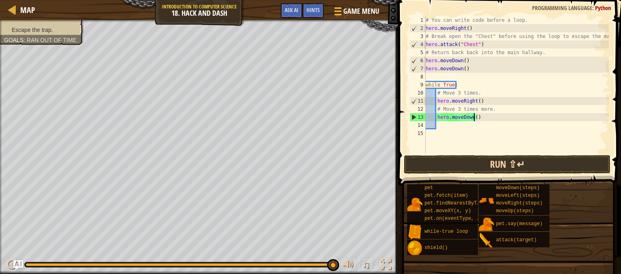
drag, startPoint x: 477, startPoint y: 151, endPoint x: 479, endPoint y: 156, distance: 5.1
click at [479, 156] on div "hero.moveDown() 1 2 3 4 5 6 7 8 9 10 11 12 13 14 15 # You can write code before…" at bounding box center [508, 108] width 225 height 209
click at [476, 162] on button "Run ⇧↵" at bounding box center [507, 164] width 206 height 19
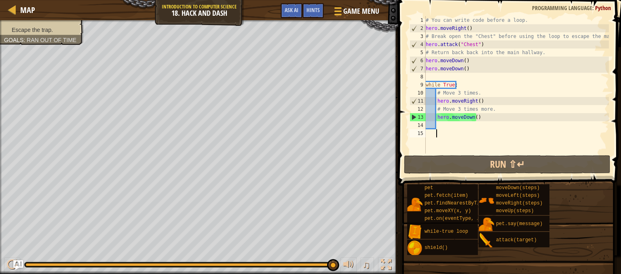
type textarea "r"
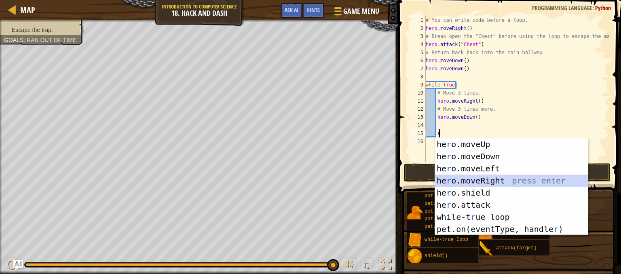
click at [461, 176] on div "he r o.moveUp press enter he r o.moveDown press enter he r o.moveLeft press ent…" at bounding box center [511, 198] width 153 height 121
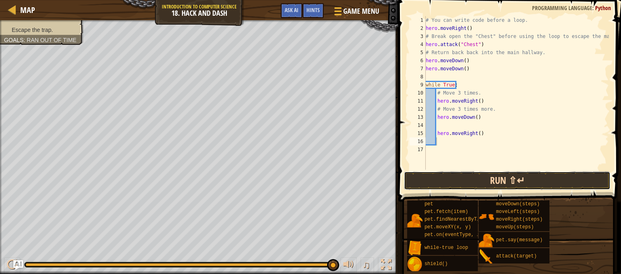
click at [458, 180] on button "Run ⇧↵" at bounding box center [507, 180] width 206 height 19
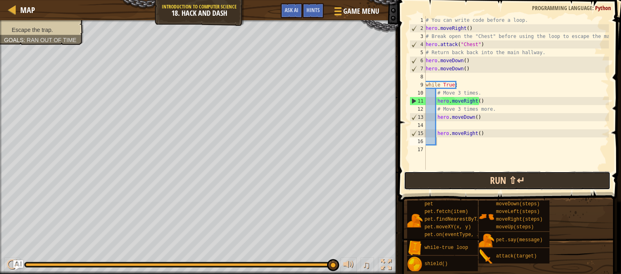
click at [458, 180] on button "Run ⇧↵" at bounding box center [507, 180] width 206 height 19
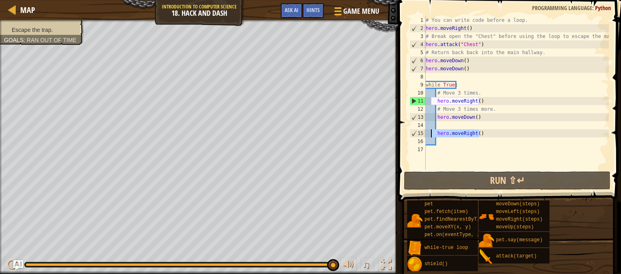
drag, startPoint x: 482, startPoint y: 135, endPoint x: 430, endPoint y: 133, distance: 51.7
click at [430, 133] on div "# You can write code before a loop. hero . moveRight ( ) # Break open the "Ches…" at bounding box center [516, 101] width 185 height 170
type textarea "hero.moveRight()"
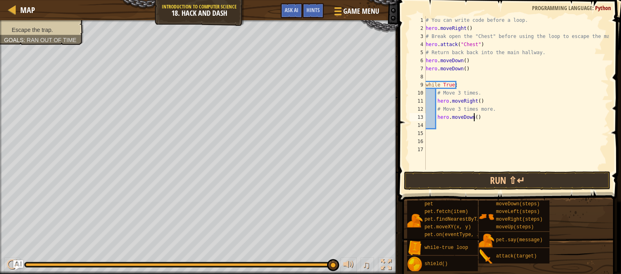
click at [472, 118] on div "# You can write code before a loop. hero . moveRight ( ) # Break open the "Ches…" at bounding box center [516, 101] width 185 height 170
type textarea "hero.moveDown(3)"
click at [455, 152] on div "# You can write code before a loop. hero . moveRight ( ) # Break open the "Ches…" at bounding box center [516, 101] width 185 height 170
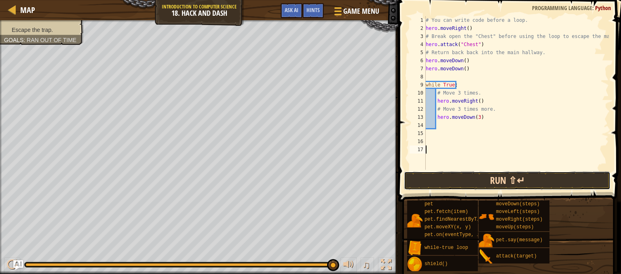
click at [478, 184] on button "Run ⇧↵" at bounding box center [507, 180] width 206 height 19
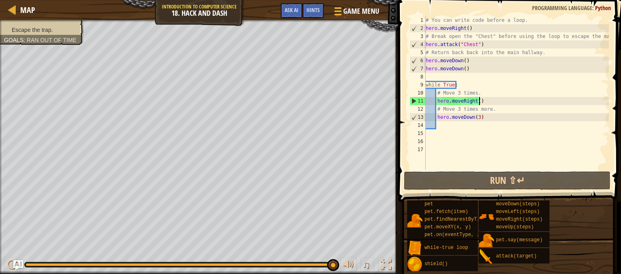
click at [478, 99] on div "# You can write code before a loop. hero . moveRight ( ) # Break open the "Ches…" at bounding box center [516, 101] width 185 height 170
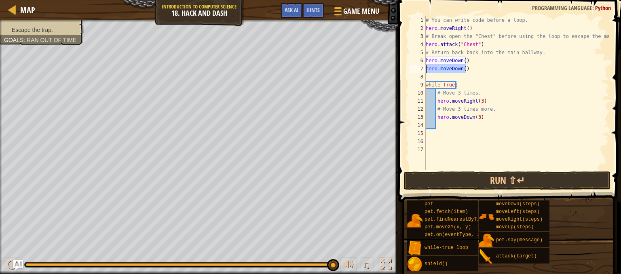
click at [390, 66] on div "Map Introduction to Computer Science 18. Hack and Dash Game Menu Done Hints Ask…" at bounding box center [310, 137] width 621 height 274
type textarea "hero.moveDown()"
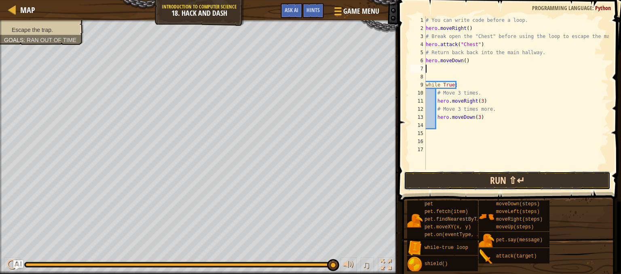
click at [469, 181] on button "Run ⇧↵" at bounding box center [507, 180] width 206 height 19
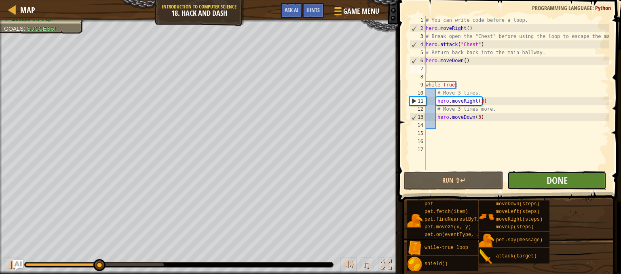
click at [537, 171] on button "Done" at bounding box center [556, 180] width 99 height 19
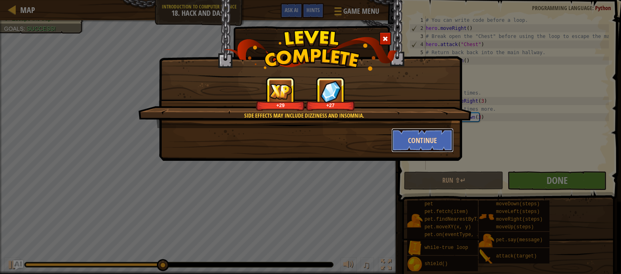
click at [425, 138] on button "Continue" at bounding box center [422, 140] width 63 height 24
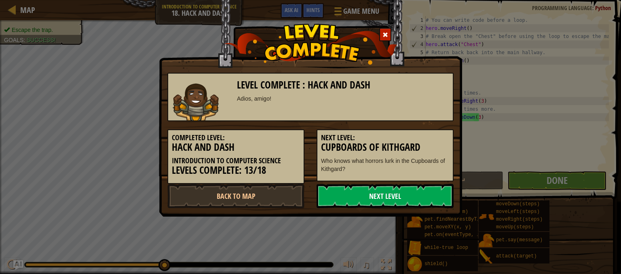
click at [404, 196] on link "Next Level" at bounding box center [384, 196] width 137 height 24
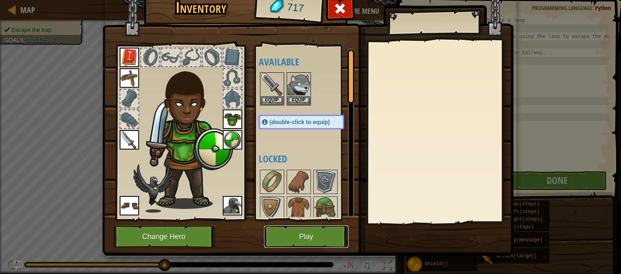
click at [305, 233] on button "Play" at bounding box center [306, 236] width 84 height 22
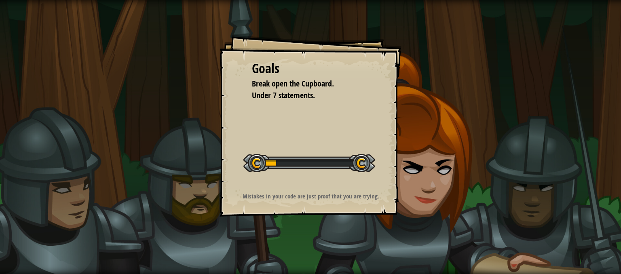
click at [311, 136] on div "Goals Break open the Cupboard. Under 7 statements. Start Level Error loading fr…" at bounding box center [310, 126] width 182 height 182
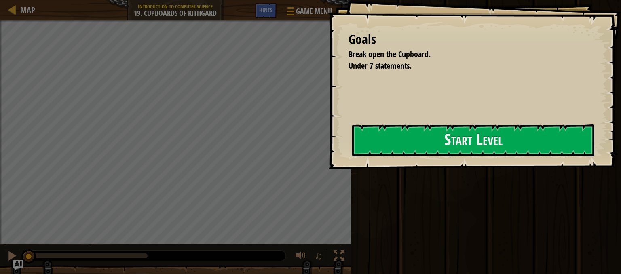
drag, startPoint x: 311, startPoint y: 136, endPoint x: 119, endPoint y: -51, distance: 268.0
click at [119, 0] on html "Goals Break open the Cupboard. Under 7 statements. Start Level Error loading fr…" at bounding box center [310, 0] width 621 height 0
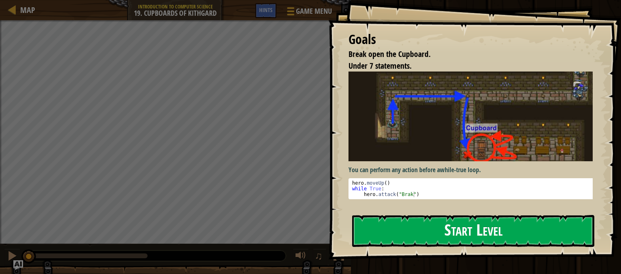
click at [411, 231] on button "Start Level" at bounding box center [473, 231] width 242 height 32
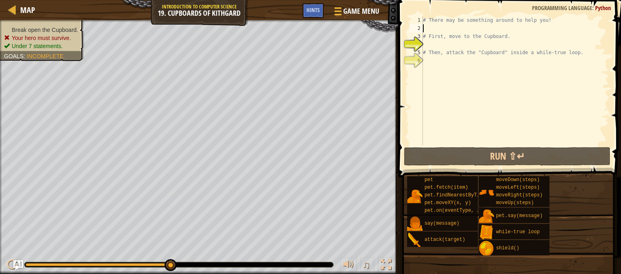
click at [427, 27] on div "# There may be something around to help you! # First, move to the Cupboard. # T…" at bounding box center [514, 88] width 187 height 145
type textarea "m"
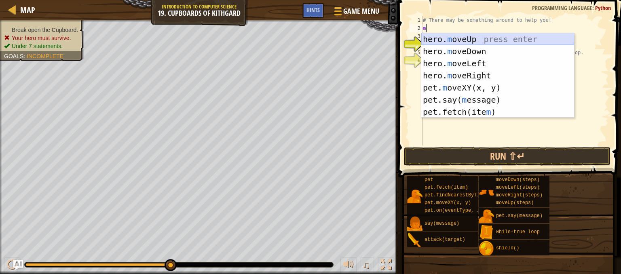
click at [467, 39] on div "hero. m oveUp press enter hero. m oveDown press enter hero. m oveLeft press ent…" at bounding box center [497, 87] width 153 height 109
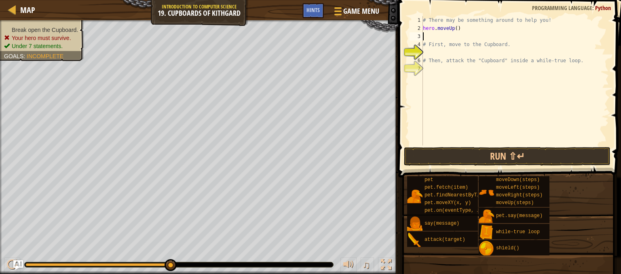
type textarea "m"
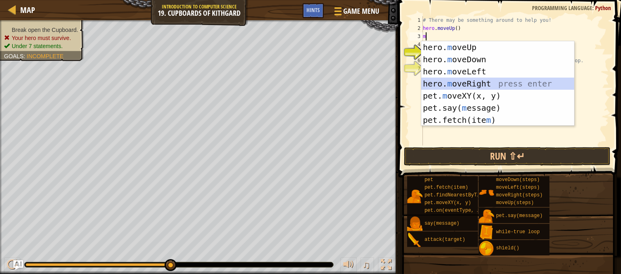
click at [480, 81] on div "hero. m oveUp press enter hero. m oveDown press enter hero. m oveLeft press ent…" at bounding box center [497, 95] width 153 height 109
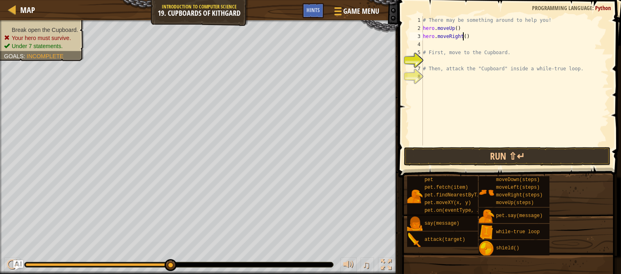
click at [463, 35] on div "# There may be something around to help you! hero . moveUp ( ) hero . moveRight…" at bounding box center [514, 88] width 187 height 145
type textarea "hero.moveRight(2)"
click at [517, 160] on button "Run ⇧↵" at bounding box center [507, 156] width 206 height 19
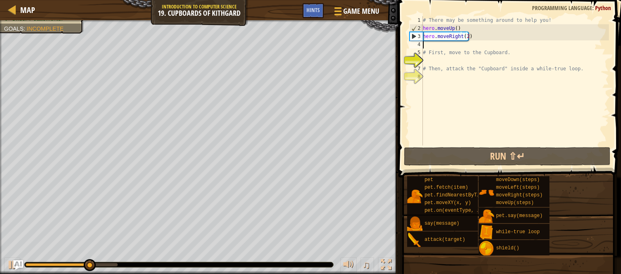
click at [423, 44] on div "# There may be something around to help you! hero . moveUp ( ) hero . moveRight…" at bounding box center [514, 88] width 187 height 145
type textarea "m"
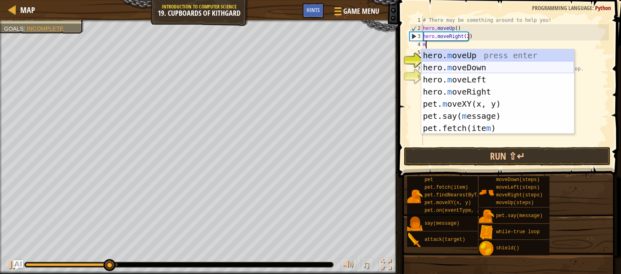
click at [459, 65] on div "hero. m oveUp press enter hero. m oveDown press enter hero. m oveLeft press ent…" at bounding box center [497, 103] width 153 height 109
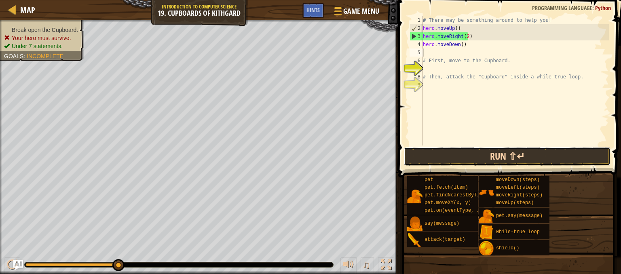
click at [452, 158] on button "Run ⇧↵" at bounding box center [507, 156] width 206 height 19
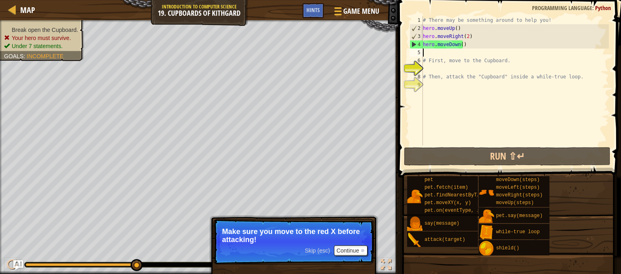
click at [357, 244] on p "Skip (esc) Continue Make sure you move to the red X before attacking!" at bounding box center [293, 241] width 160 height 45
click at [353, 248] on button "Continue" at bounding box center [351, 250] width 34 height 11
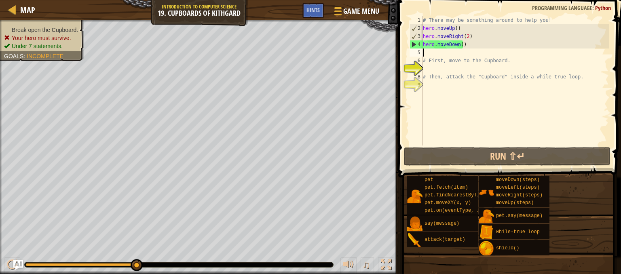
type textarea "m"
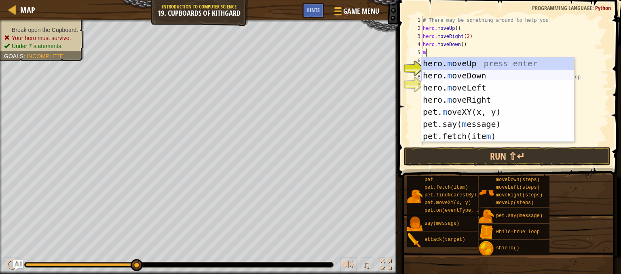
click at [450, 72] on div "hero. m oveUp press enter hero. m oveDown press enter hero. m oveLeft press ent…" at bounding box center [497, 111] width 153 height 109
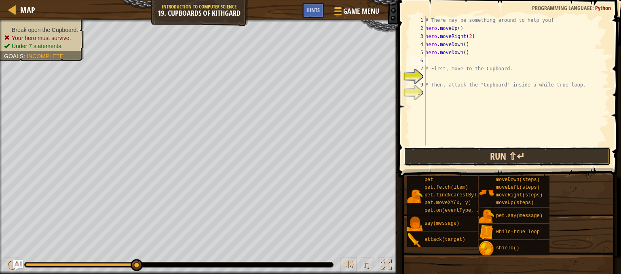
click at [462, 148] on button "Run ⇧↵" at bounding box center [507, 156] width 206 height 19
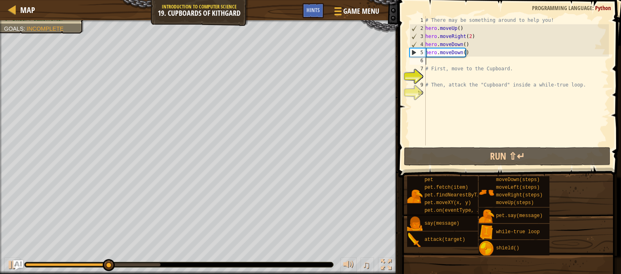
type textarea "h"
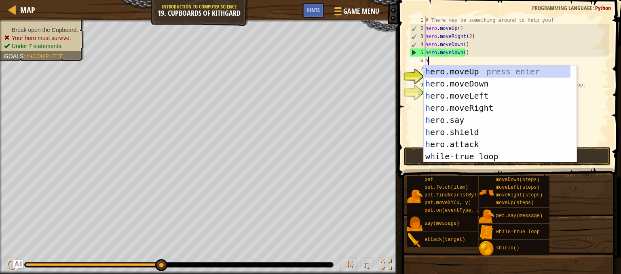
click at [589, 99] on div "# There may be something around to help you! hero . moveUp ( ) hero . moveRight…" at bounding box center [515, 88] width 185 height 145
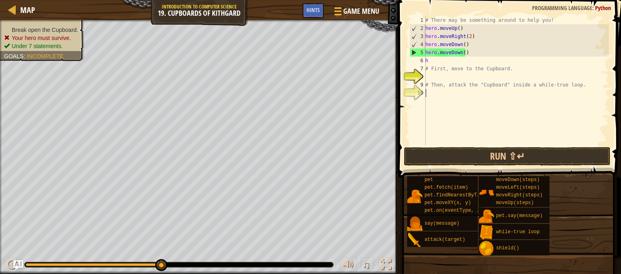
click at [432, 65] on div "# There may be something around to help you! hero . moveUp ( ) hero . moveRight…" at bounding box center [515, 88] width 185 height 145
click at [425, 60] on div "# There may be something around to help you! hero . moveUp ( ) hero . moveRight…" at bounding box center [515, 88] width 185 height 145
type textarea "h"
click at [427, 60] on div "# There may be something around to help you! hero . moveUp ( ) hero . moveRight…" at bounding box center [515, 88] width 185 height 145
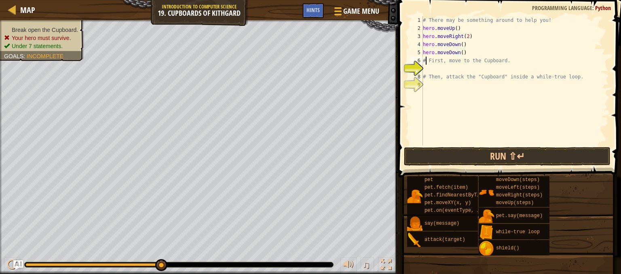
click at [426, 57] on div "# There may be something around to help you! hero . moveUp ( ) hero . moveRight…" at bounding box center [514, 88] width 187 height 145
type textarea "# First, move to the Cupboard."
click at [423, 63] on div "# There may be something around to help you! hero . moveUp ( ) hero . moveRight…" at bounding box center [514, 88] width 187 height 145
click at [425, 69] on div "# There may be something around to help you! hero . moveUp ( ) hero . moveRight…" at bounding box center [514, 88] width 187 height 145
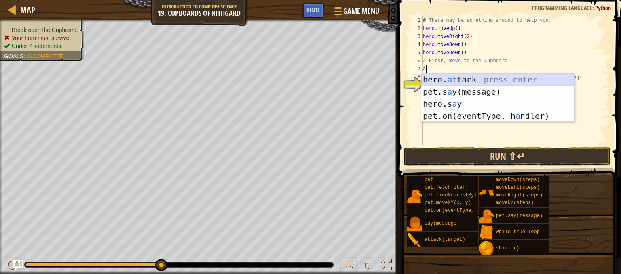
click at [458, 80] on div "hero. a ttack press enter pet.s a y(message) press enter hero.s a y press enter…" at bounding box center [497, 110] width 153 height 73
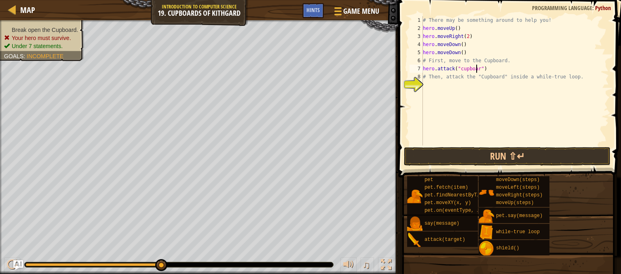
scroll to position [4, 4]
click at [474, 156] on button "Run ⇧↵" at bounding box center [507, 156] width 206 height 19
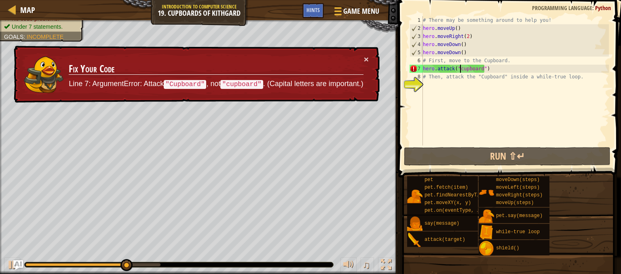
click at [459, 69] on div "# There may be something around to help you! hero . moveUp ( ) hero . moveRight…" at bounding box center [514, 88] width 187 height 145
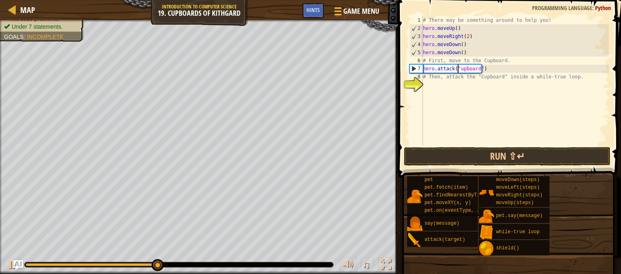
type textarea "hero.attack("Cupboard")"
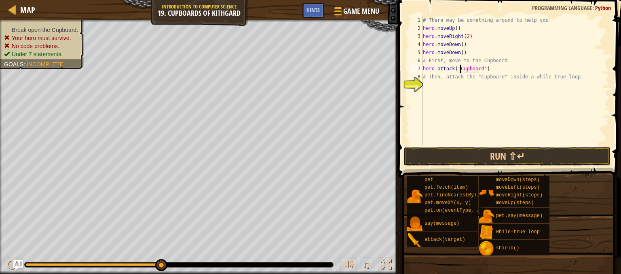
click at [461, 96] on div "# There may be something around to help you! hero . moveUp ( ) hero . moveRight…" at bounding box center [514, 88] width 187 height 145
click at [442, 156] on button "Run ⇧↵" at bounding box center [507, 156] width 206 height 19
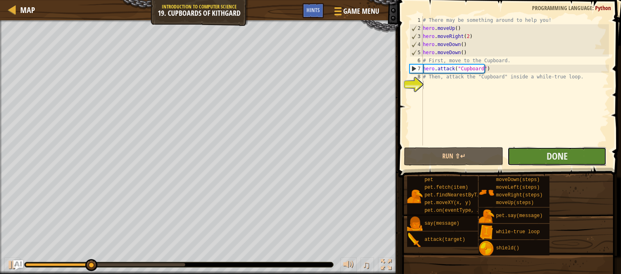
click at [531, 157] on button "Done" at bounding box center [556, 156] width 99 height 19
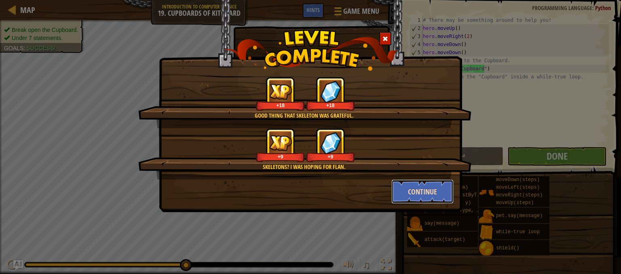
click at [432, 186] on button "Continue" at bounding box center [422, 191] width 63 height 24
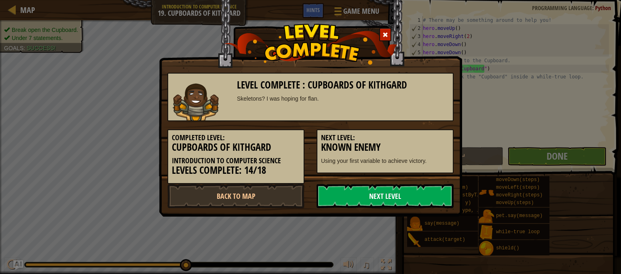
click at [425, 192] on link "Next Level" at bounding box center [384, 196] width 137 height 24
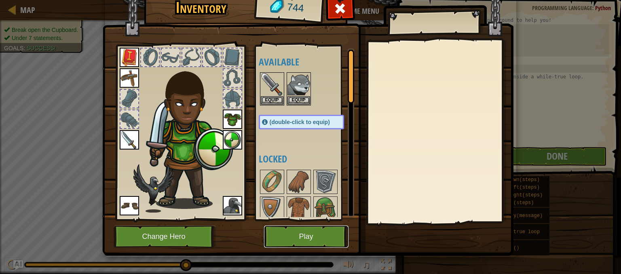
click at [284, 232] on button "Play" at bounding box center [306, 236] width 84 height 22
